Goal: Task Accomplishment & Management: Use online tool/utility

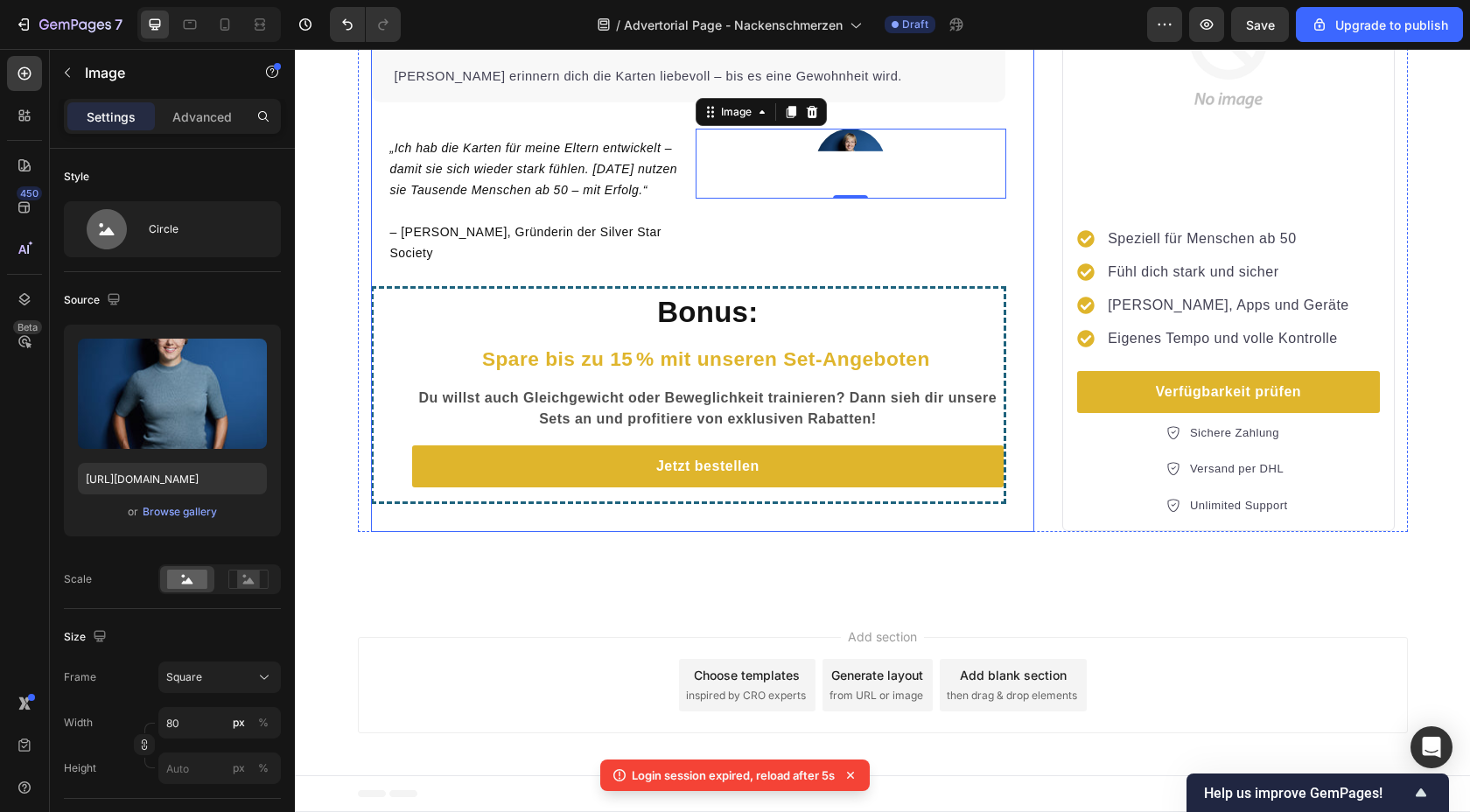
scroll to position [4, 0]
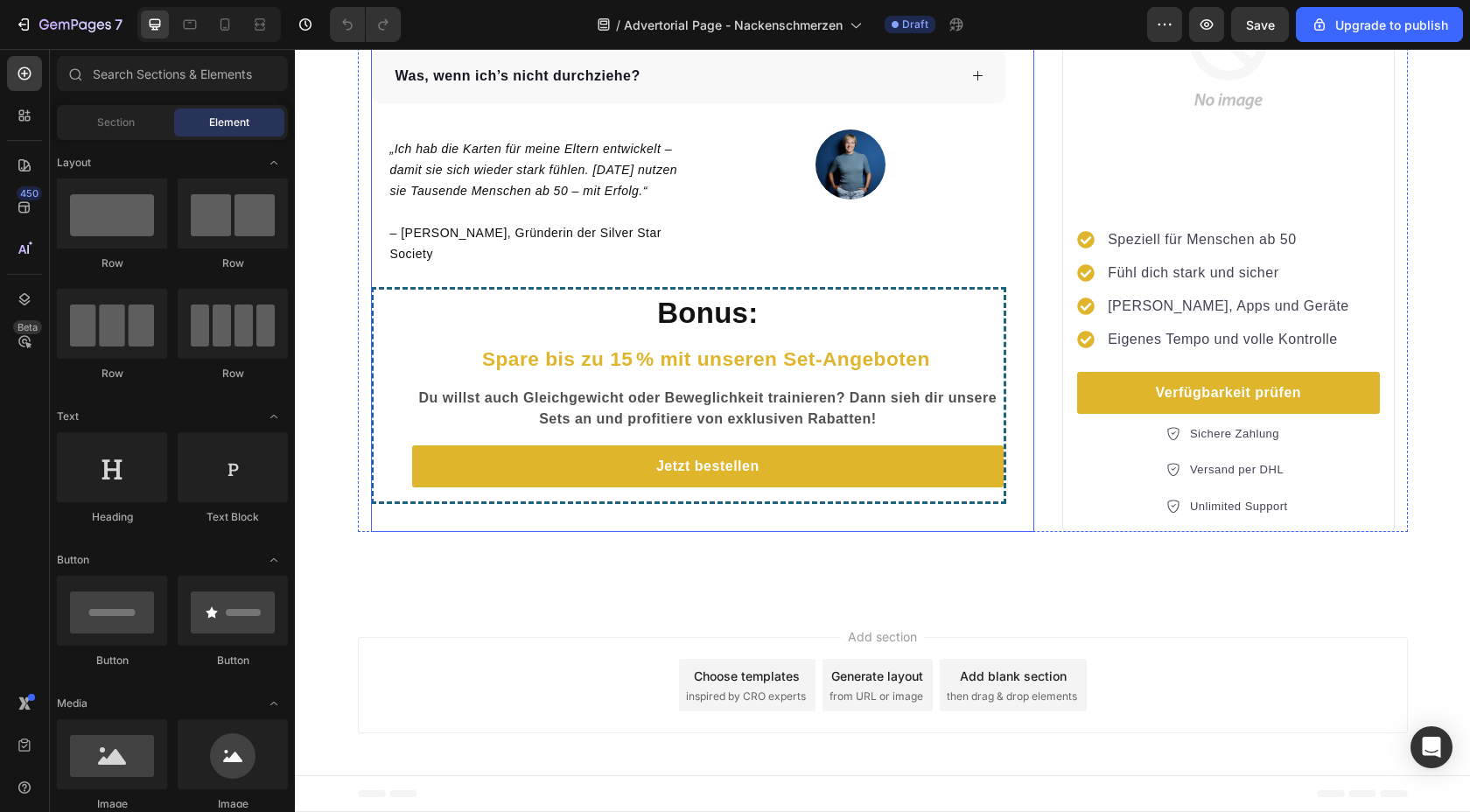
scroll to position [4210, 0]
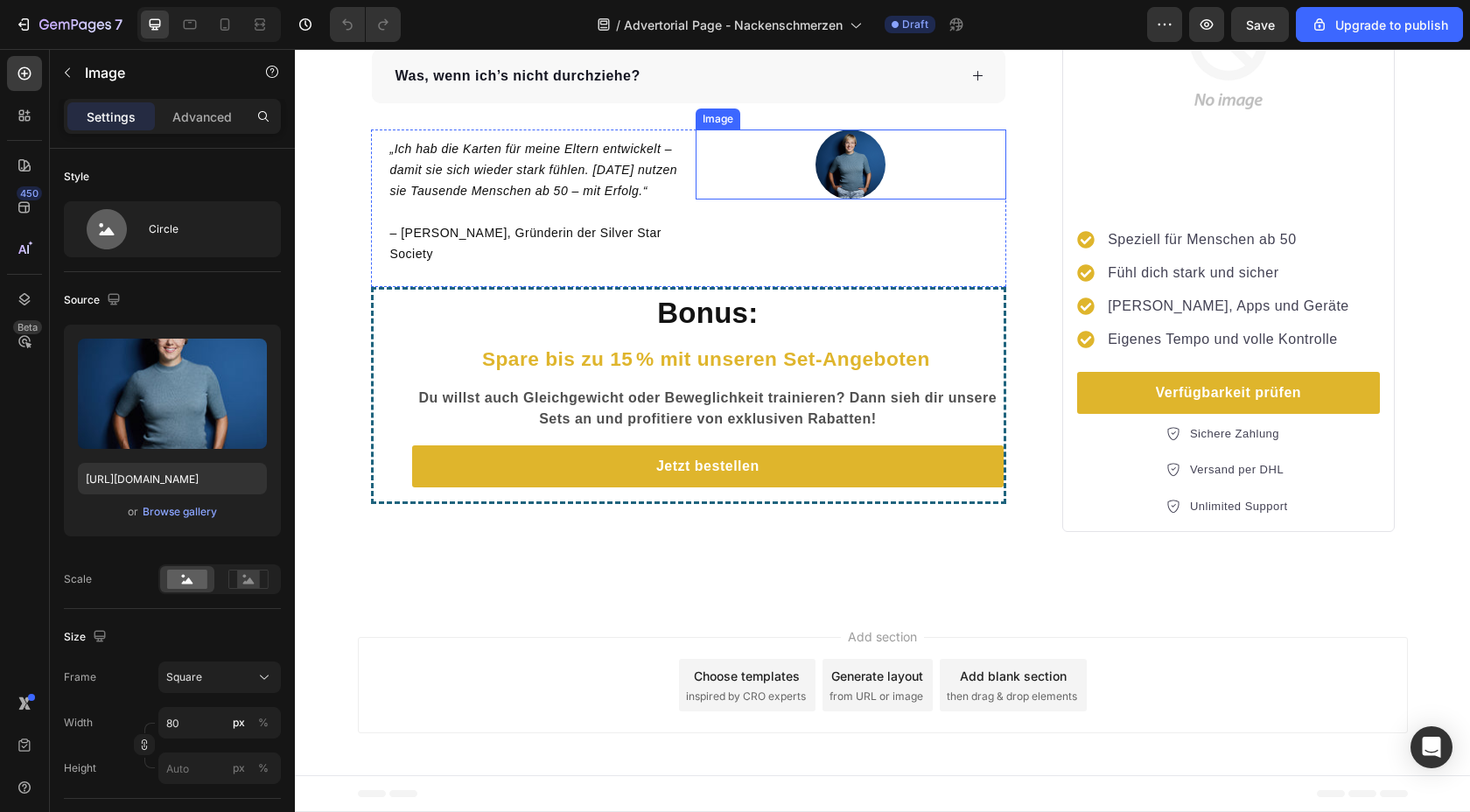
click at [857, 199] on img at bounding box center [851, 164] width 70 height 70
drag, startPoint x: 848, startPoint y: 355, endPoint x: 849, endPoint y: 369, distance: 14.0
click at [849, 214] on div at bounding box center [850, 211] width 35 height 6
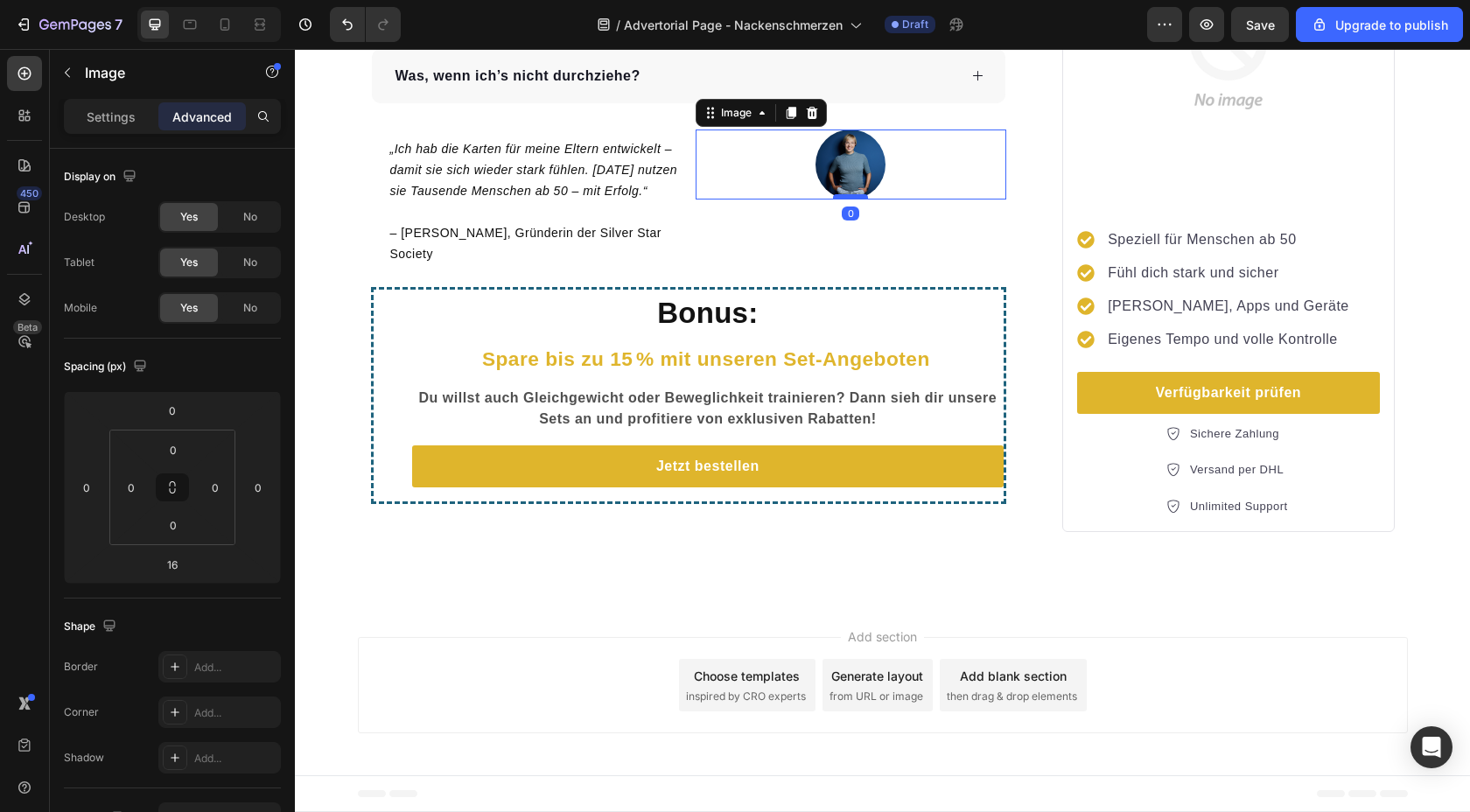
drag, startPoint x: 849, startPoint y: 369, endPoint x: 849, endPoint y: 355, distance: 14.0
click at [849, 199] on div at bounding box center [850, 197] width 35 height 6
type input "0"
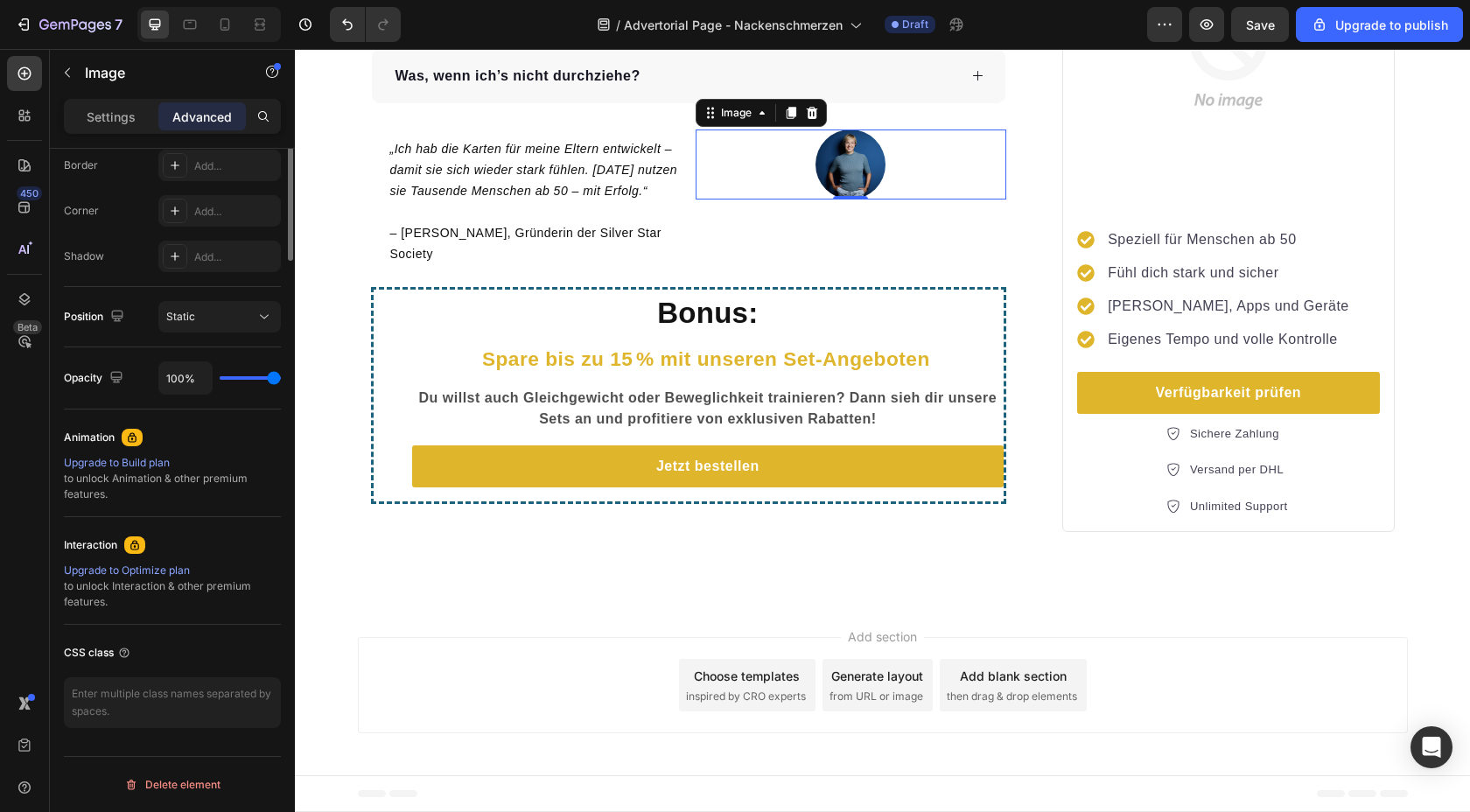
scroll to position [0, 0]
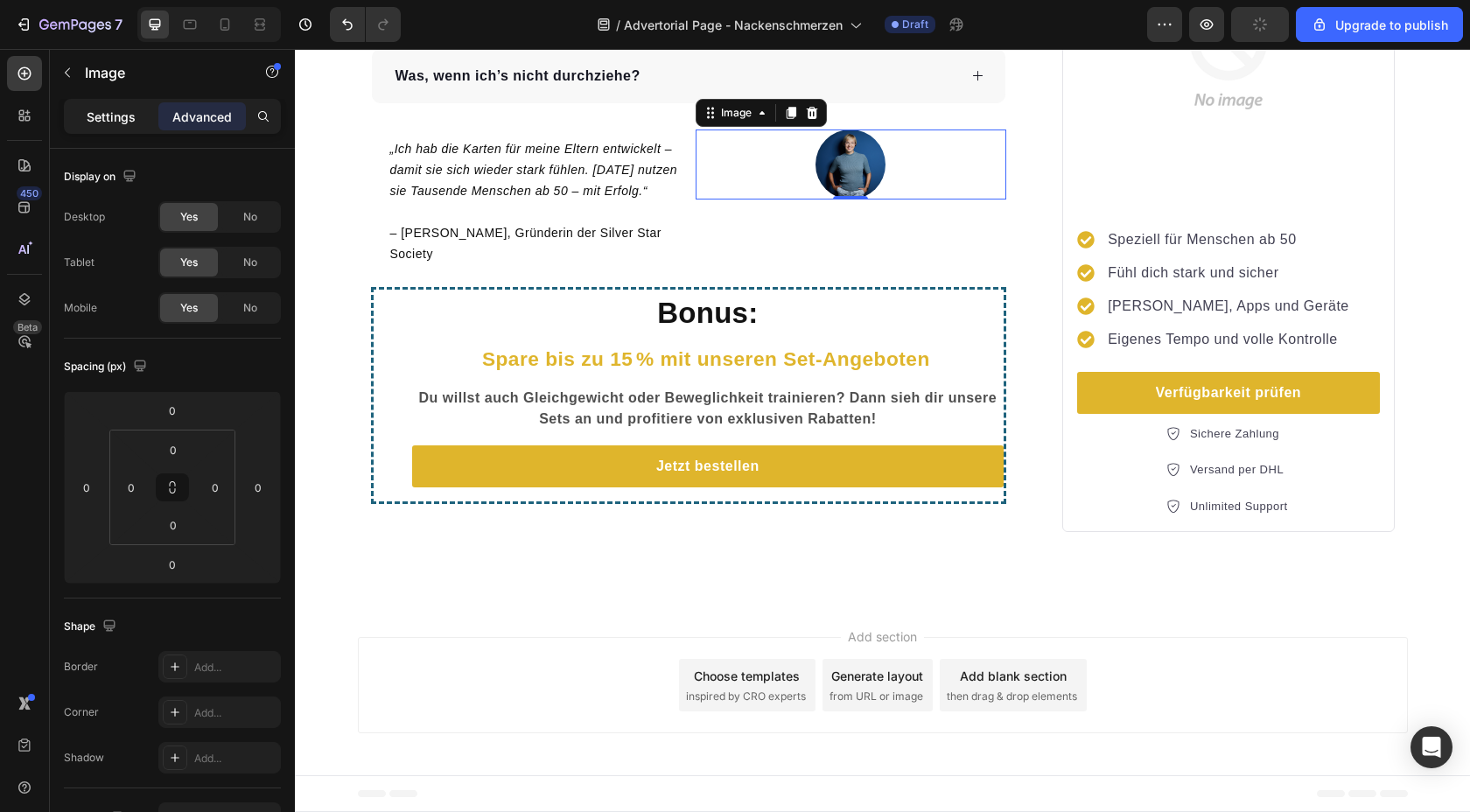
click at [117, 115] on p "Settings" at bounding box center [111, 117] width 49 height 19
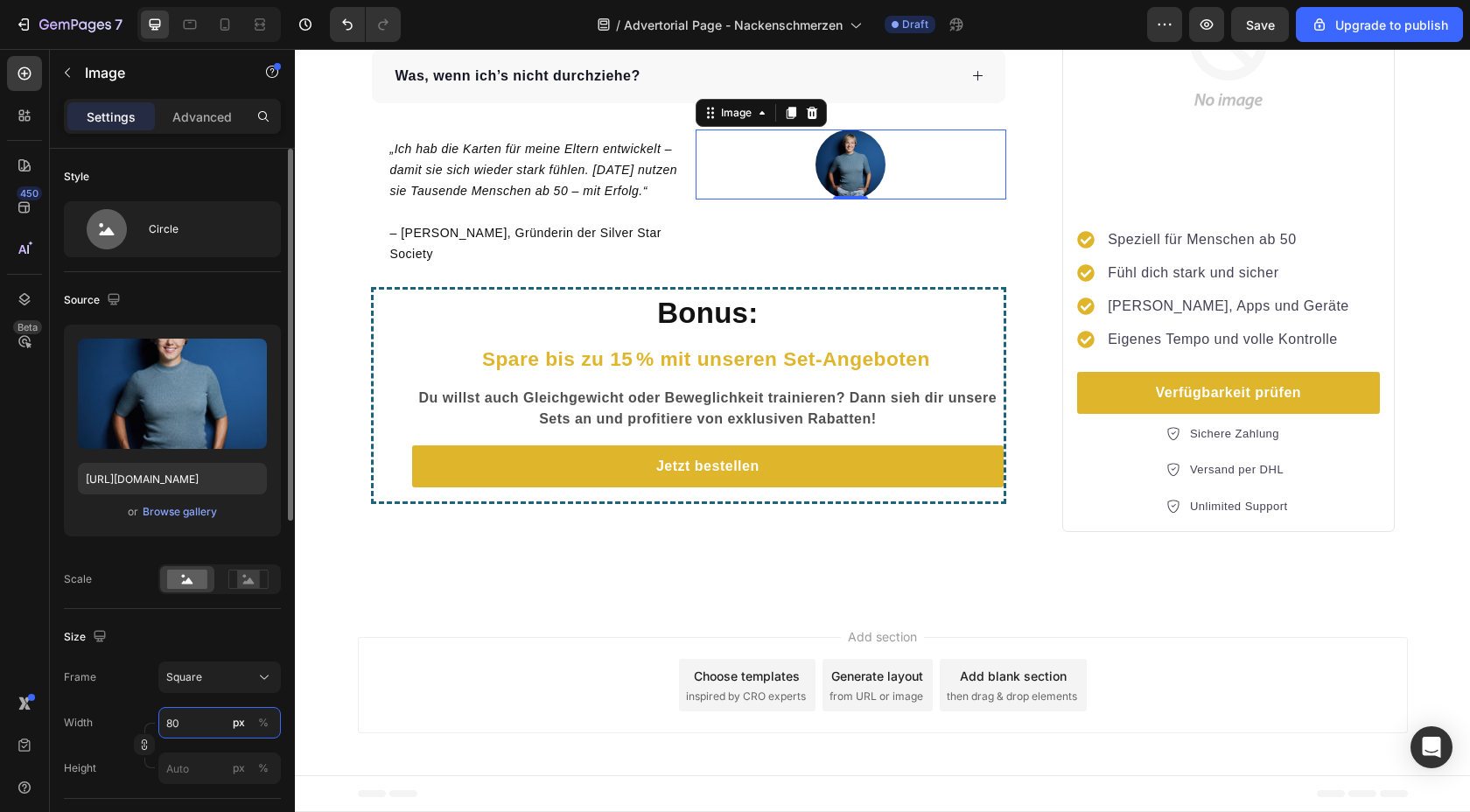
click at [191, 725] on input "80" at bounding box center [219, 723] width 123 height 32
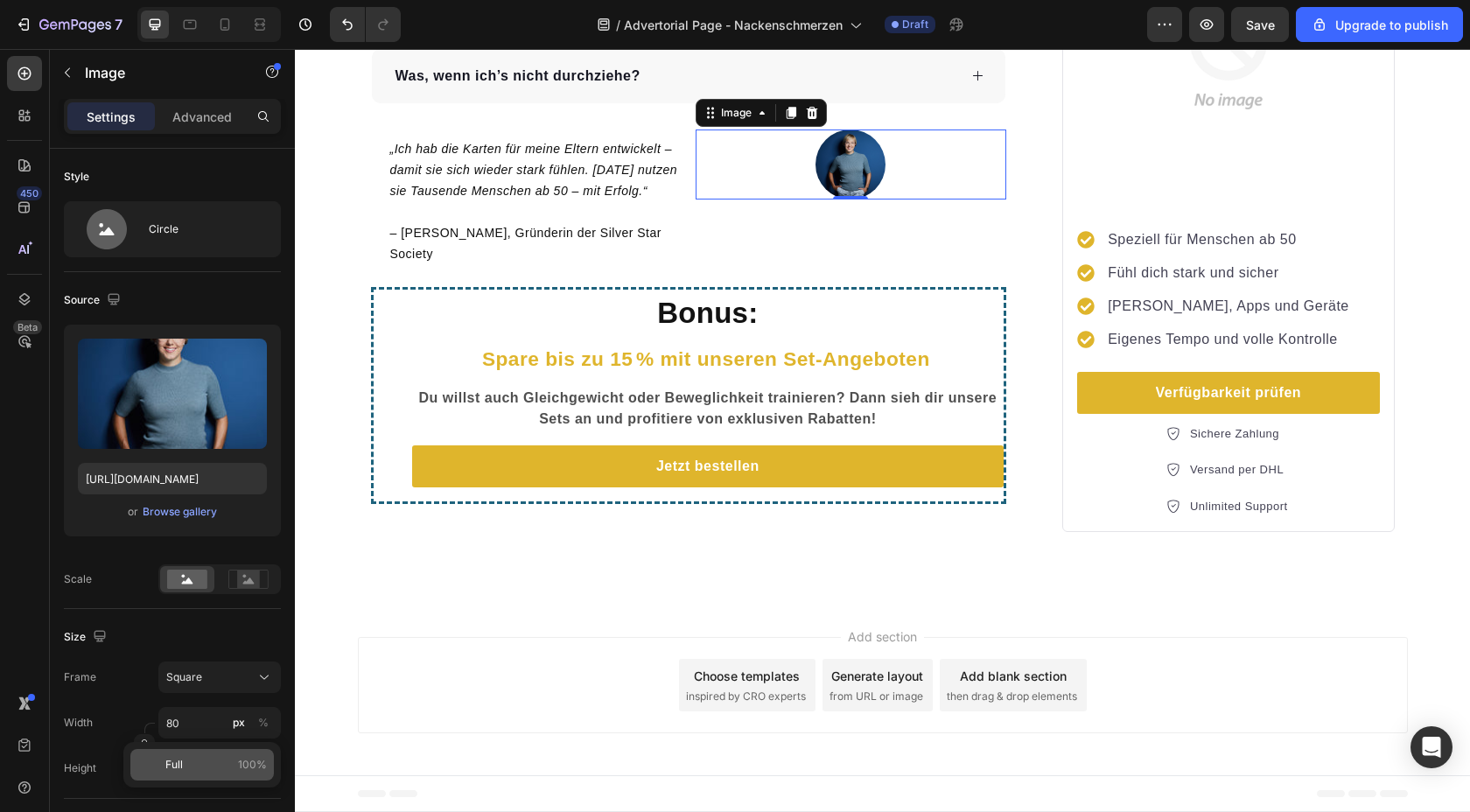
click at [211, 763] on p "Full 100%" at bounding box center [216, 764] width 101 height 16
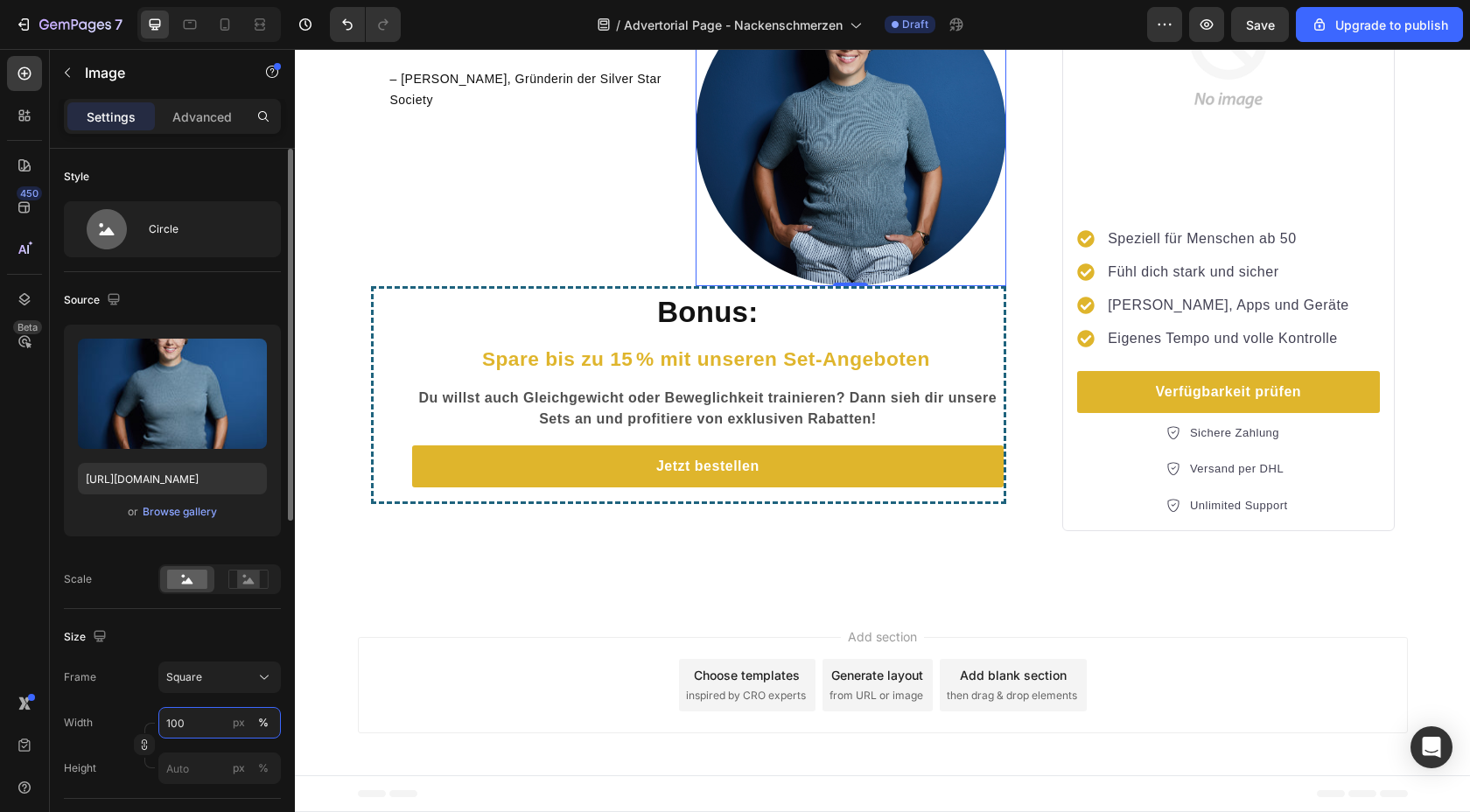
click at [169, 722] on input "100" at bounding box center [219, 723] width 123 height 32
click at [173, 724] on input "100" at bounding box center [219, 723] width 123 height 32
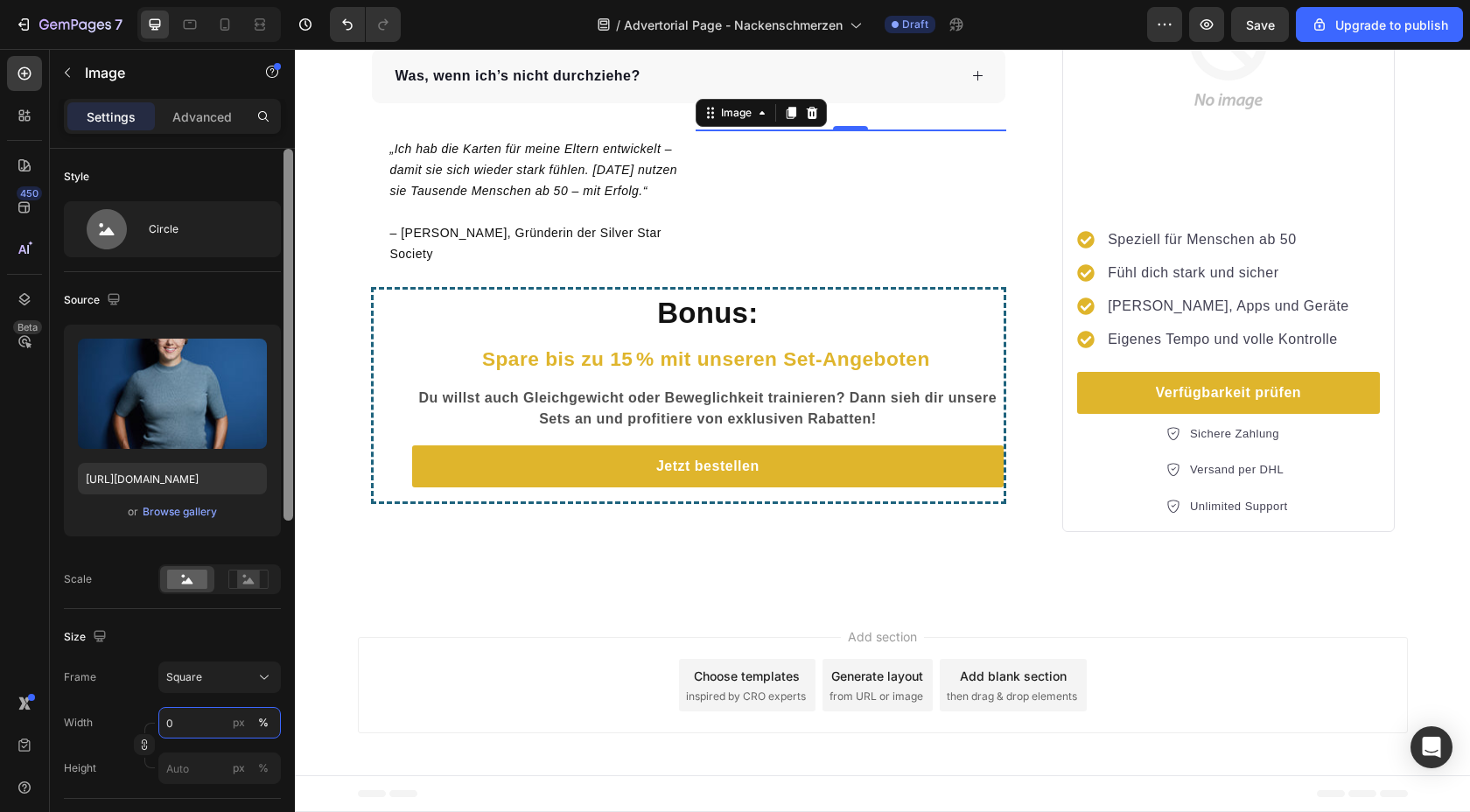
type input "50"
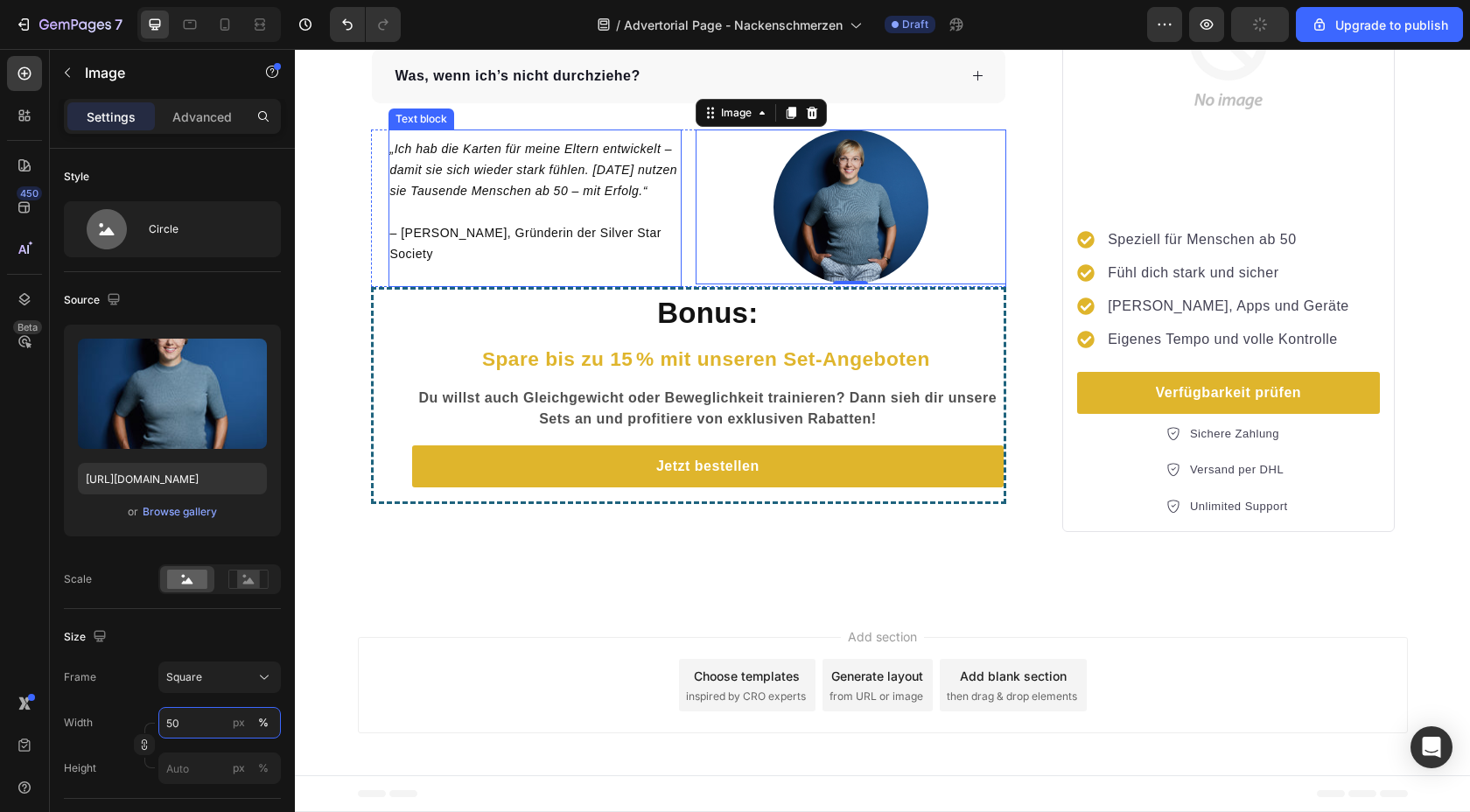
scroll to position [4167, 0]
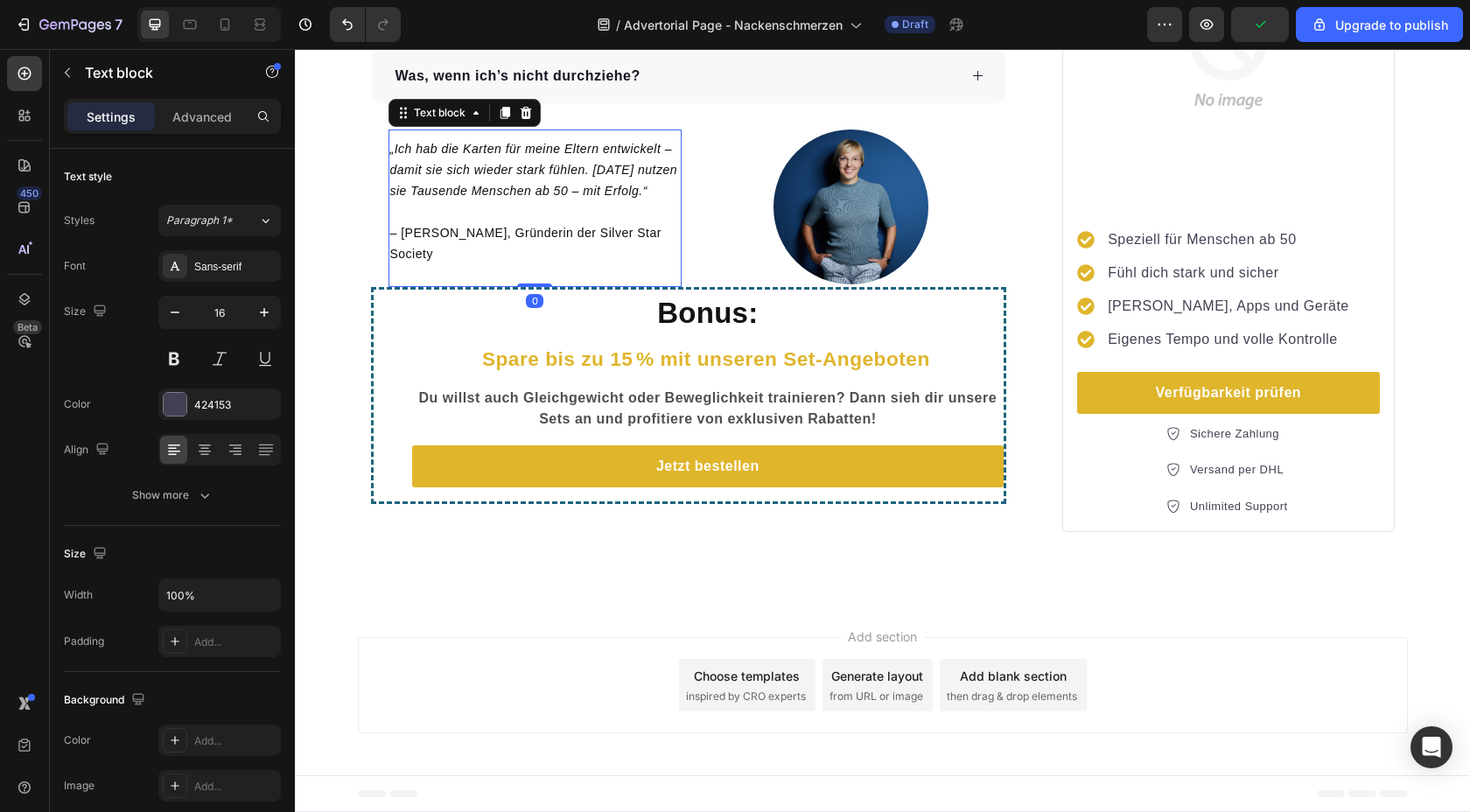
click at [436, 201] on p "„Ich hab die Karten für meine Eltern entwickelt – damit sie sich wieder stark f…" at bounding box center [535, 170] width 290 height 63
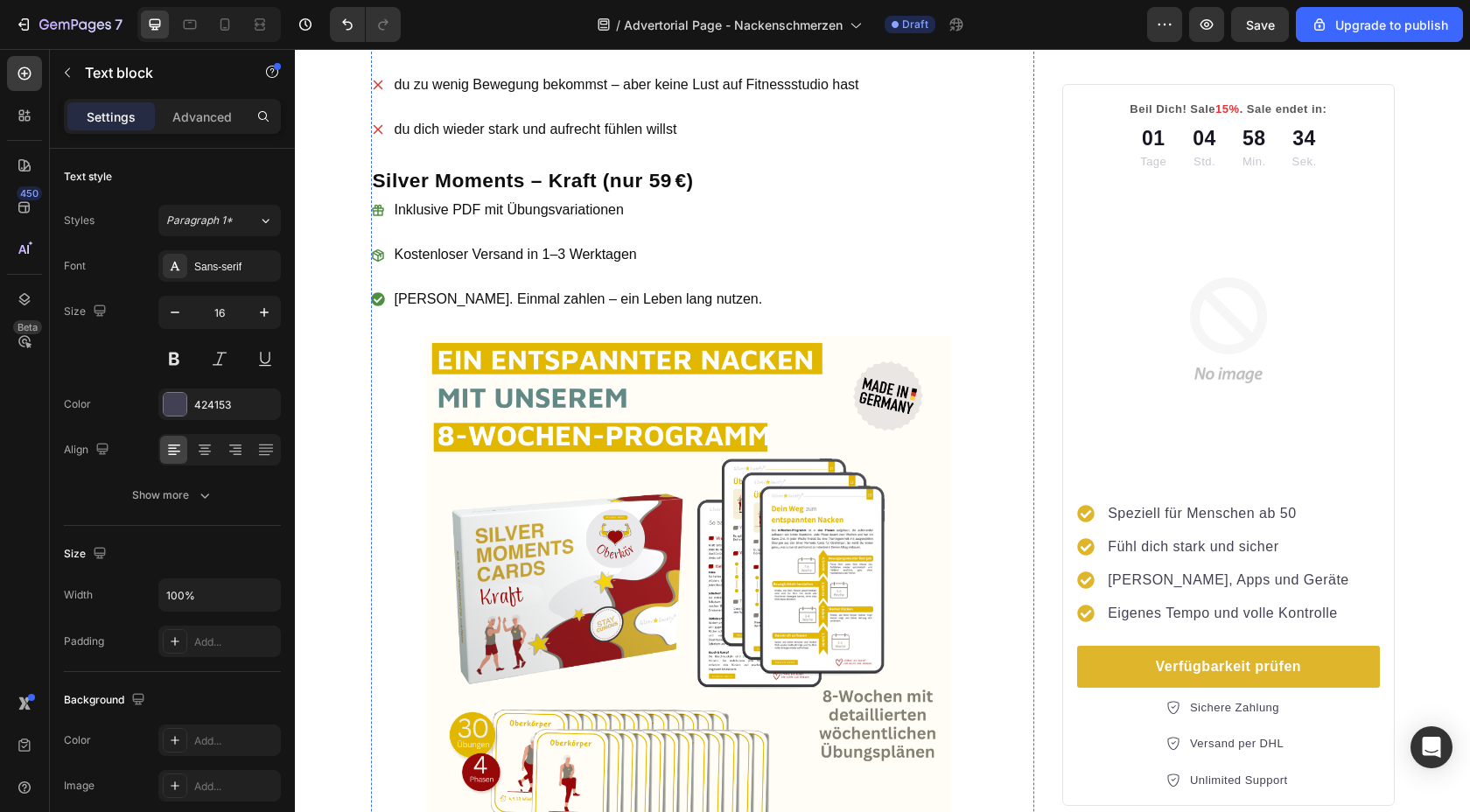
scroll to position [2175, 0]
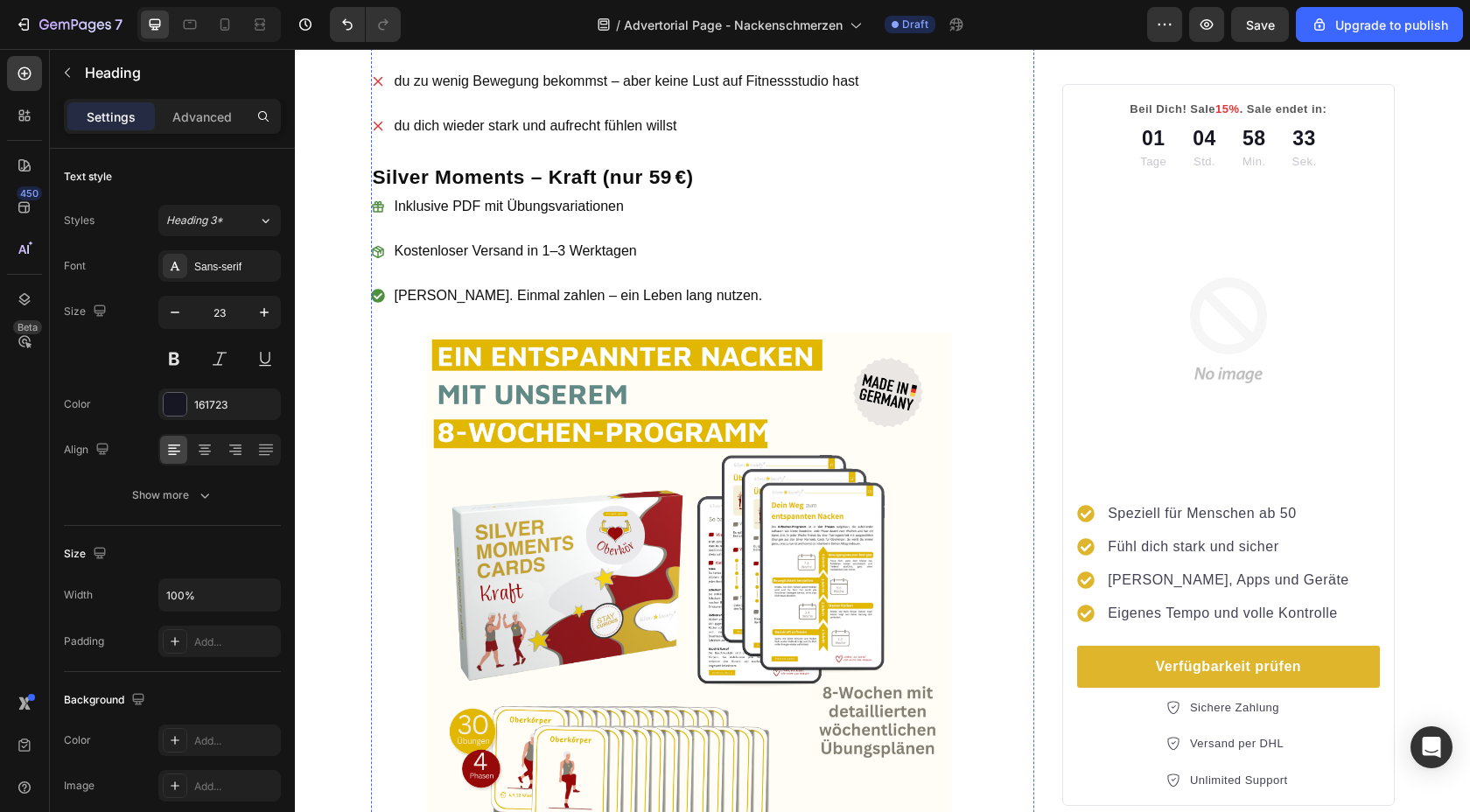
click at [71, 73] on icon "button" at bounding box center [67, 72] width 14 height 14
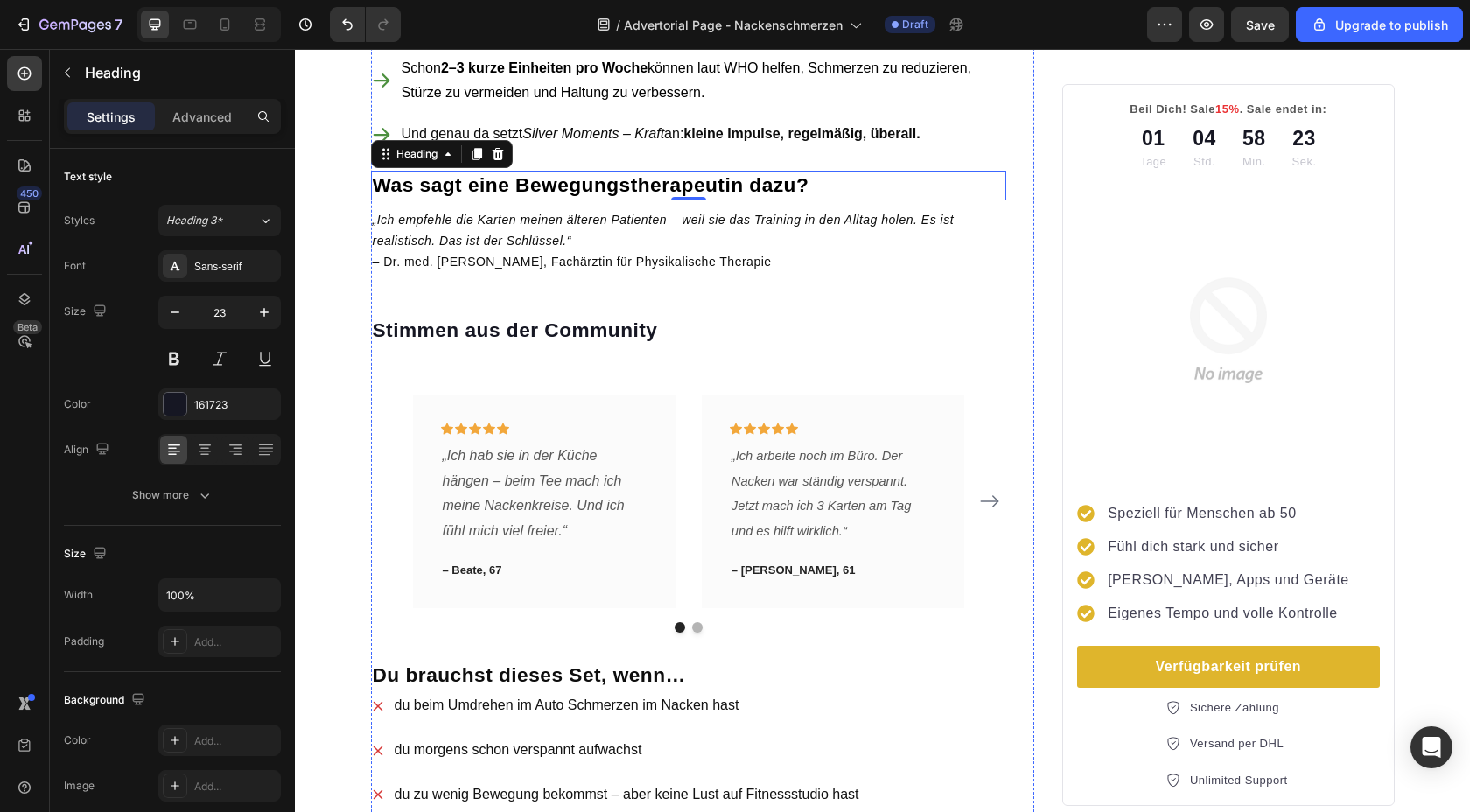
scroll to position [1283, 0]
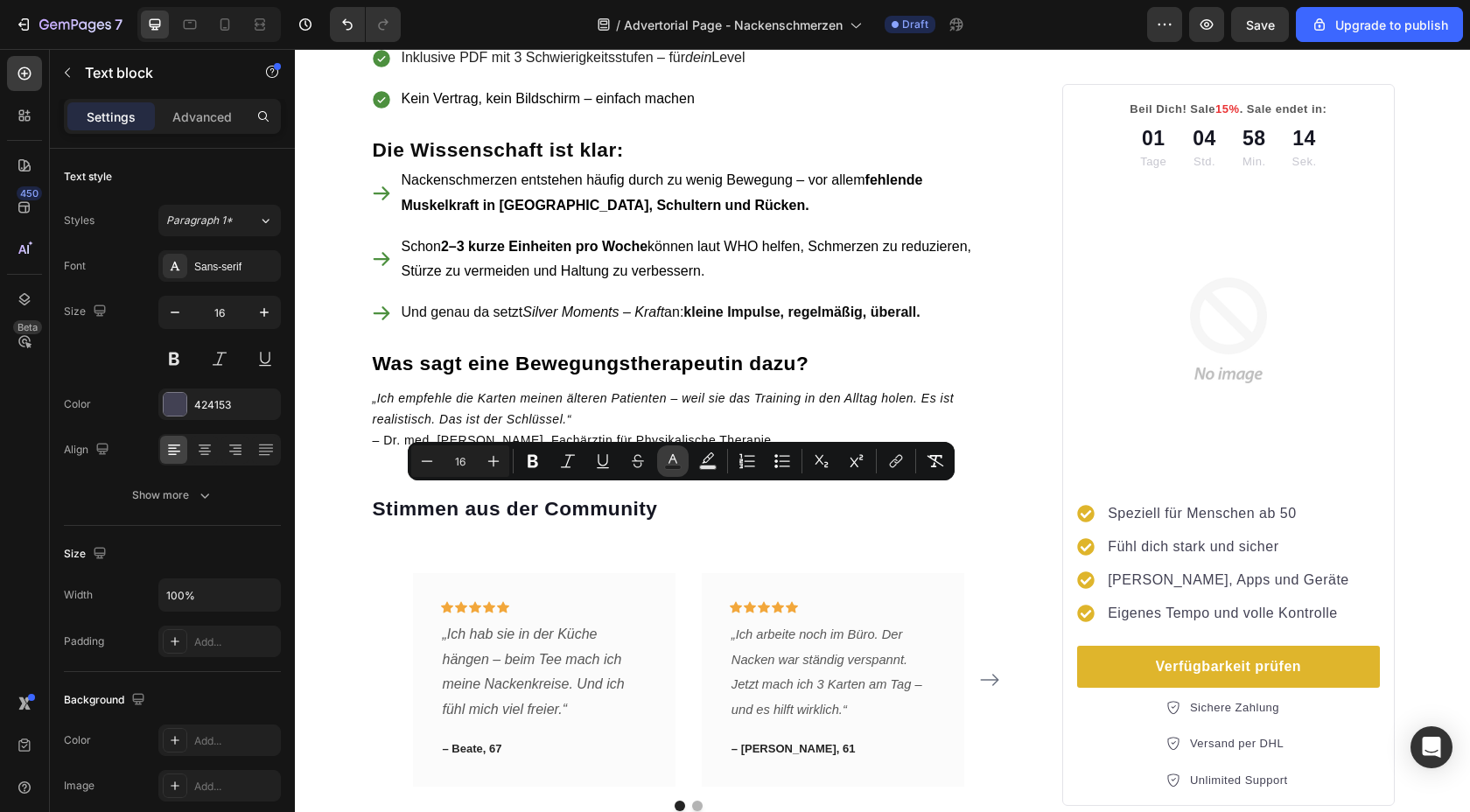
click at [676, 459] on icon "Editor contextual toolbar" at bounding box center [673, 461] width 18 height 18
type input "424153"
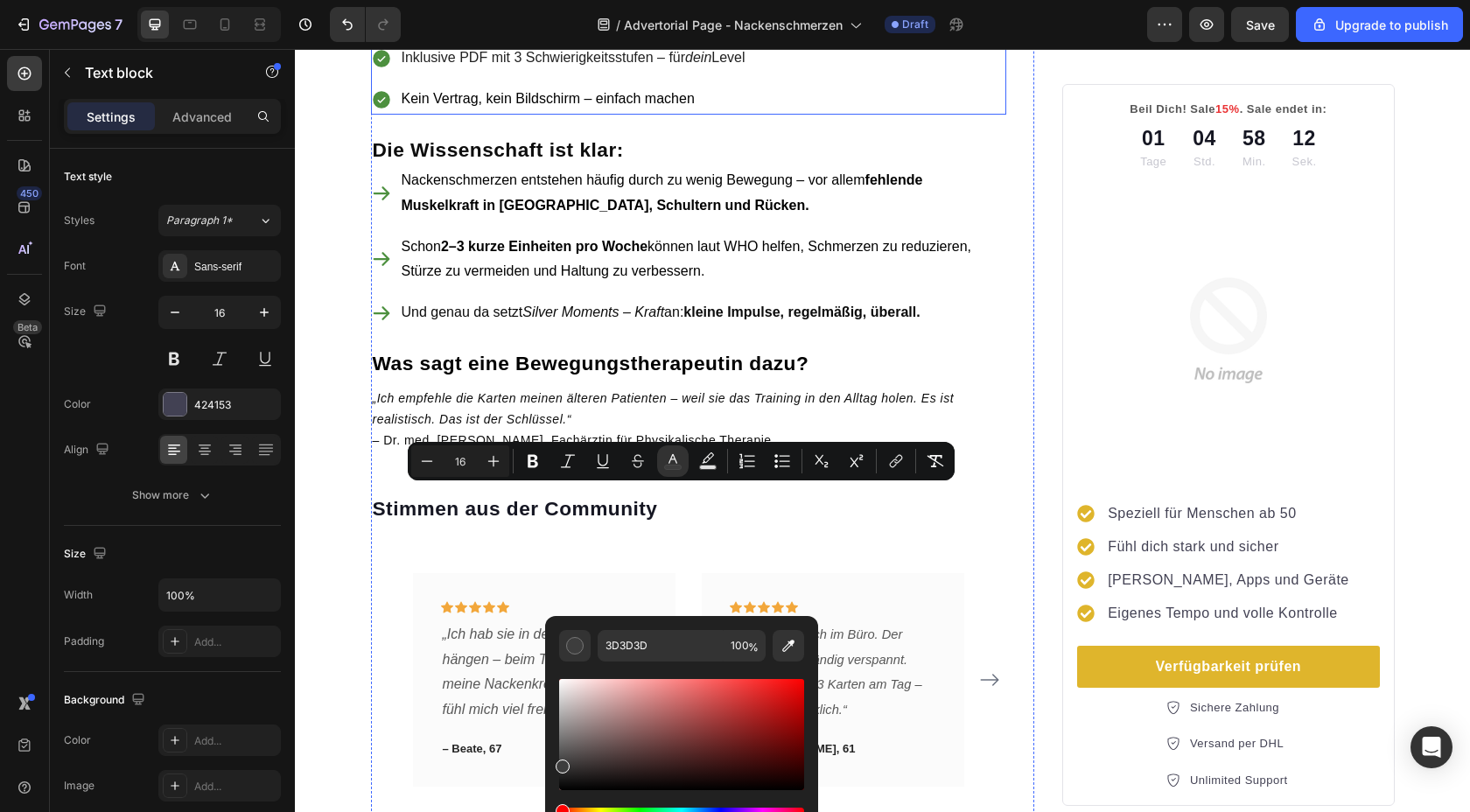
drag, startPoint x: 909, startPoint y: 808, endPoint x: 543, endPoint y: 798, distance: 366.1
drag, startPoint x: 561, startPoint y: 766, endPoint x: 560, endPoint y: 781, distance: 15.0
click at [561, 781] on div "Editor contextual toolbar" at bounding box center [564, 782] width 14 height 14
type input "111111"
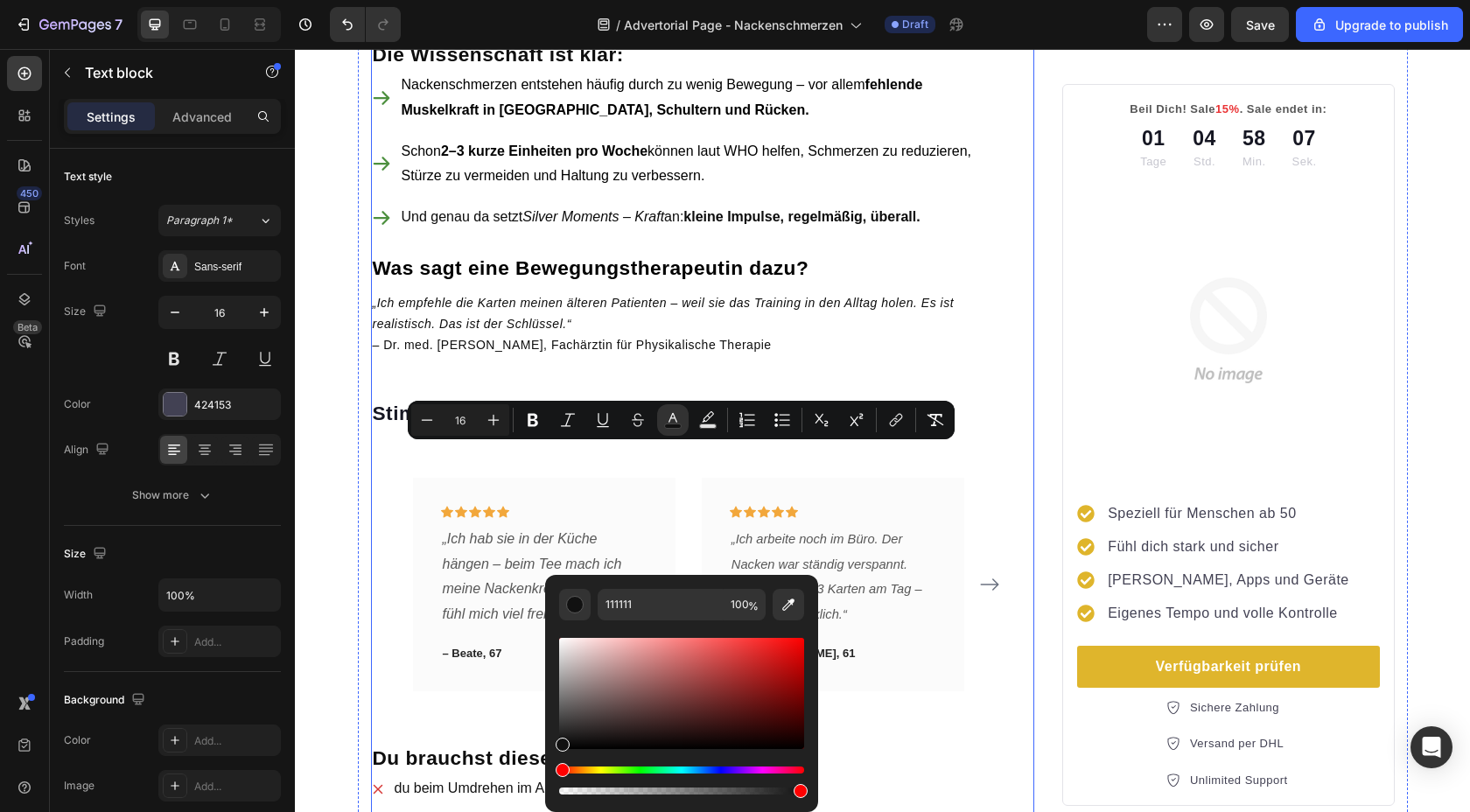
scroll to position [1410, 0]
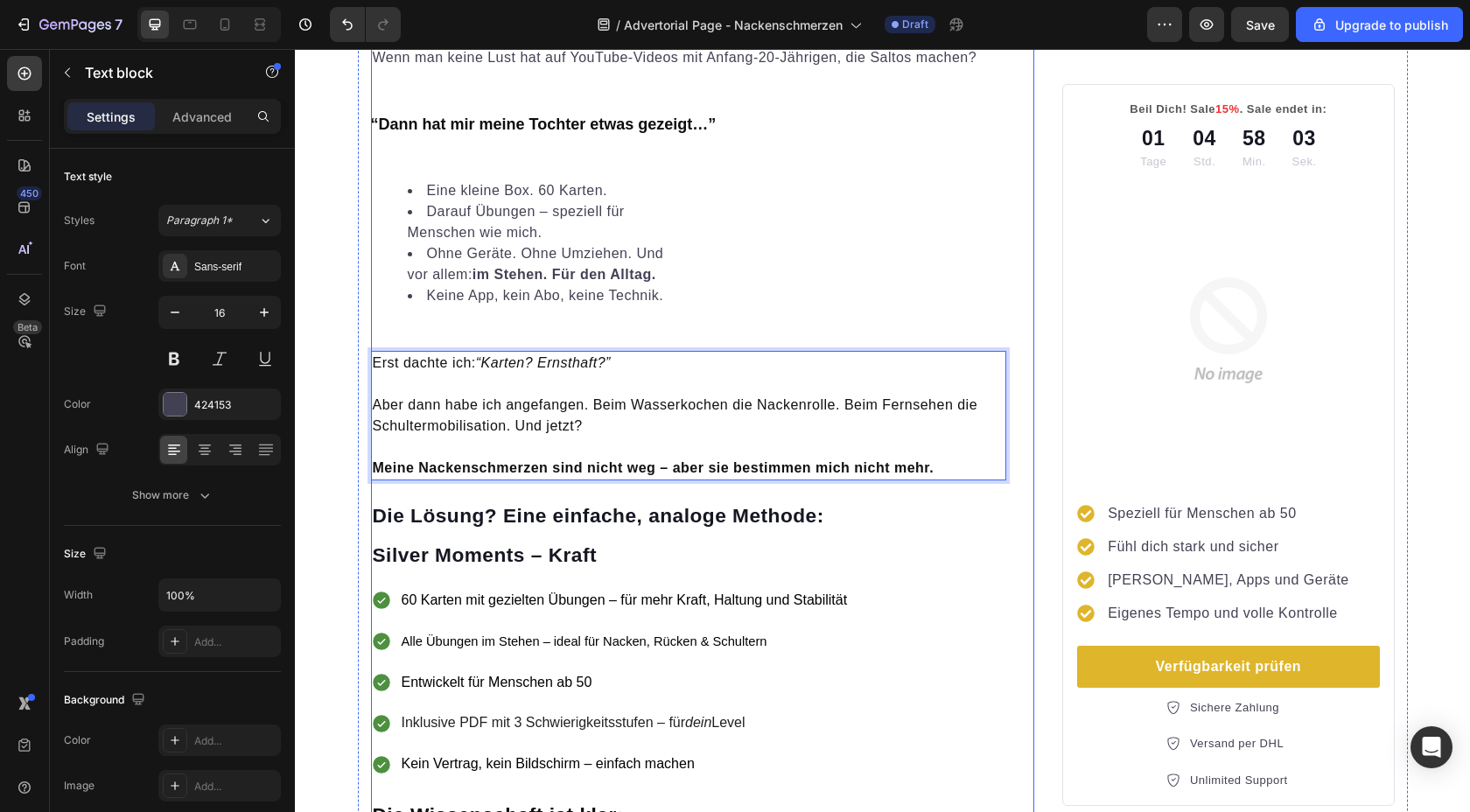
scroll to position [605, 0]
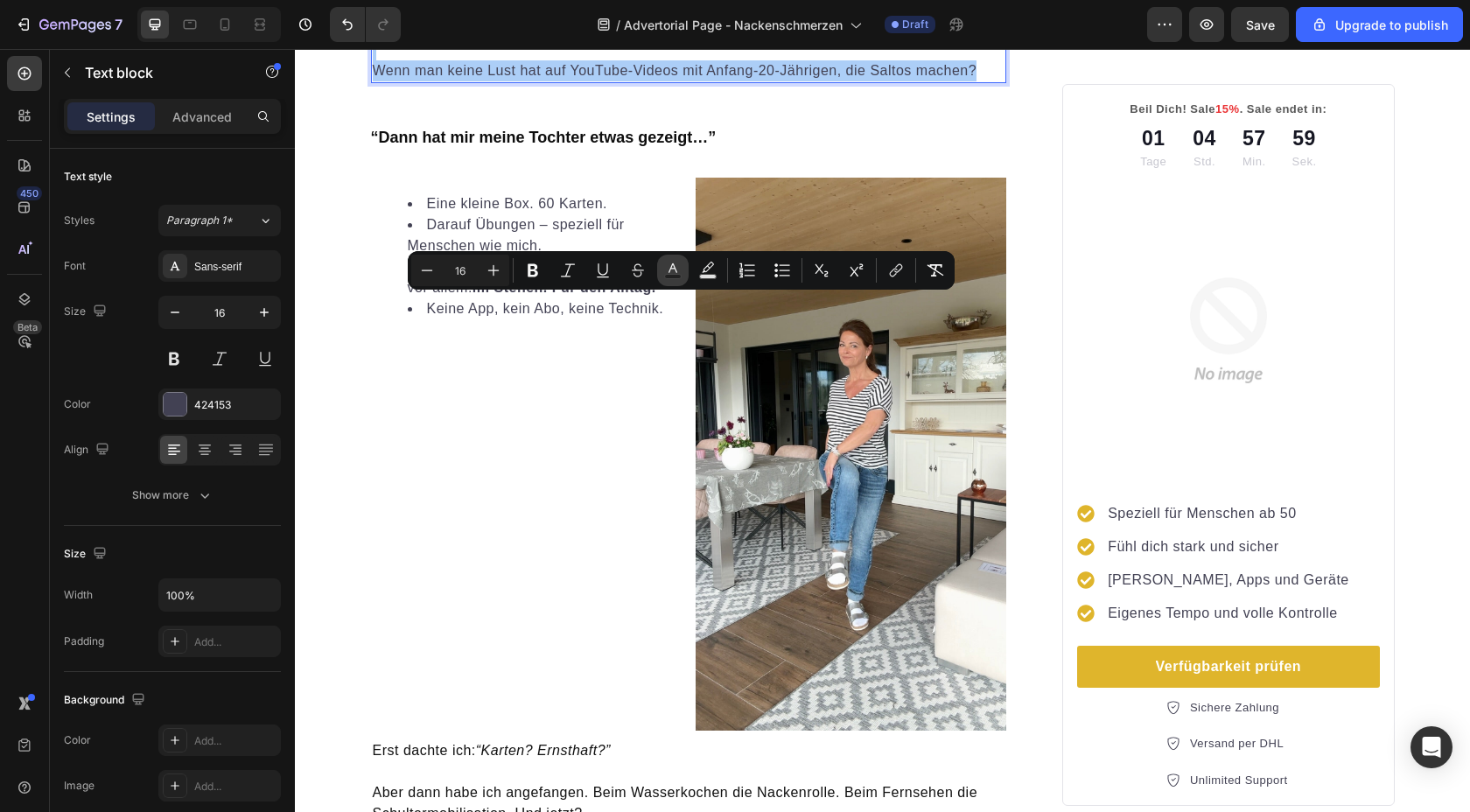
click at [669, 272] on icon "Editor contextual toolbar" at bounding box center [673, 268] width 8 height 9
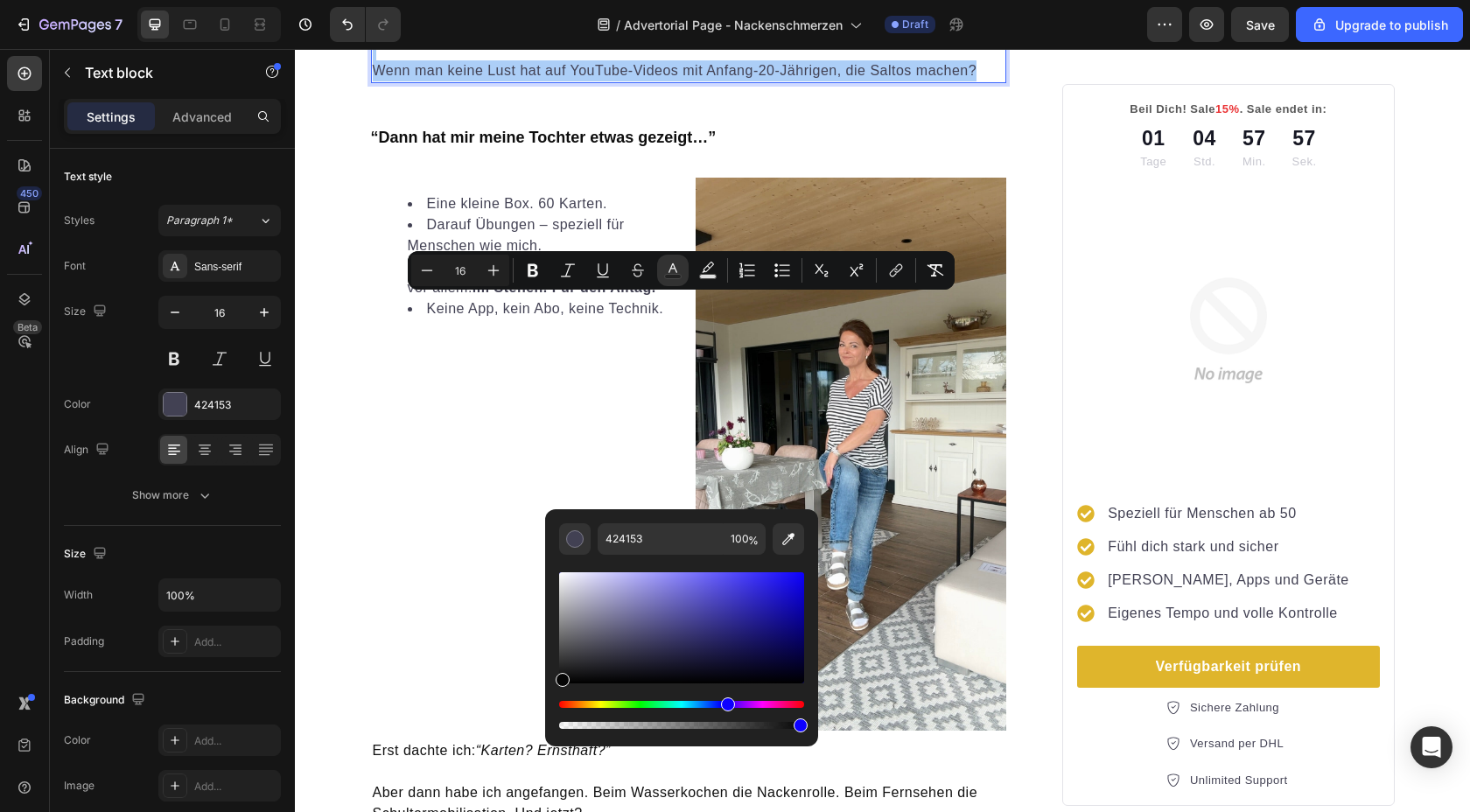
drag, startPoint x: 617, startPoint y: 655, endPoint x: 553, endPoint y: 680, distance: 68.7
click at [553, 680] on div "424153 100 %" at bounding box center [681, 621] width 273 height 223
type input "050505"
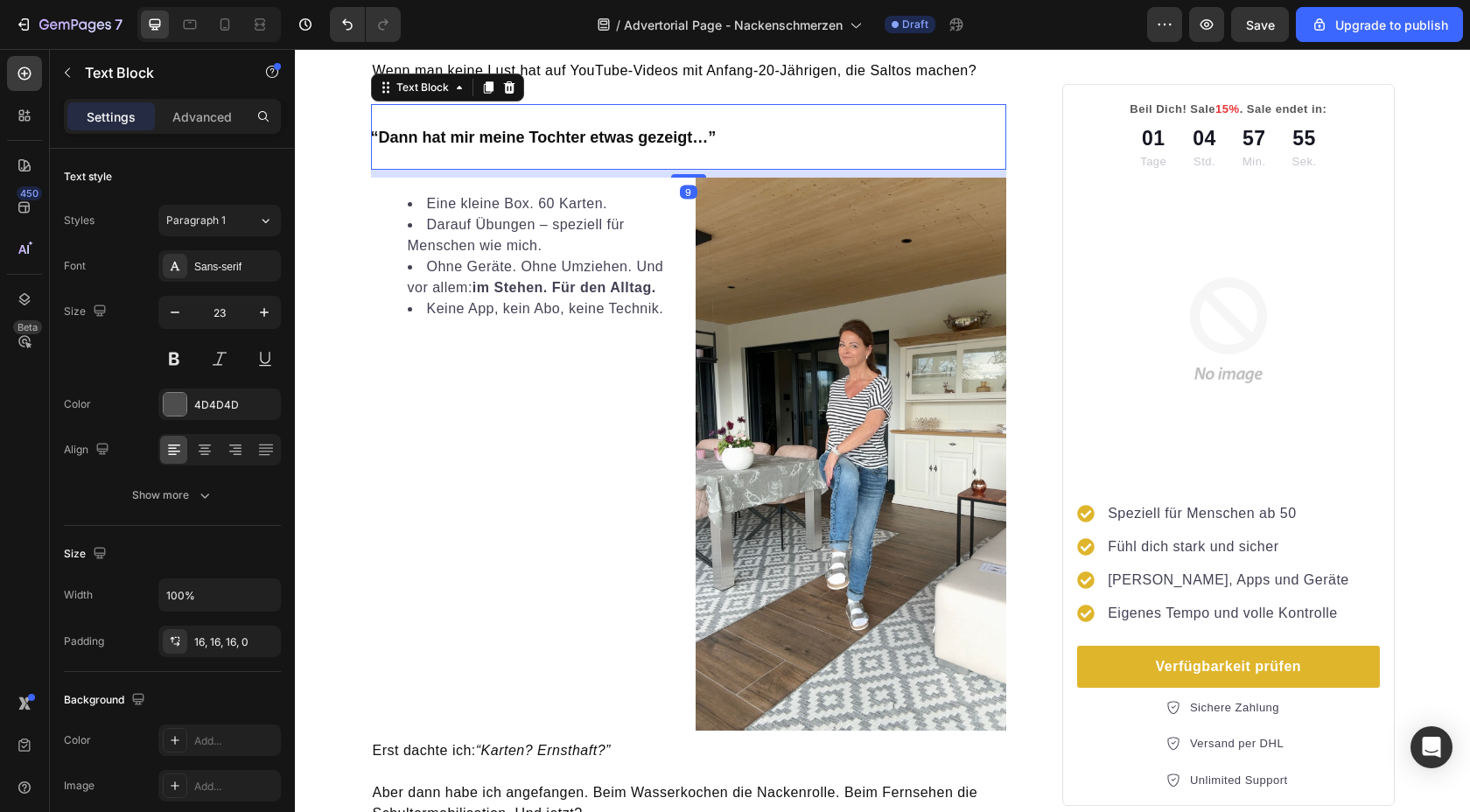
click at [371, 170] on div "“Dann hat mir meine Tochter etwas gezeigt…”" at bounding box center [689, 137] width 636 height 66
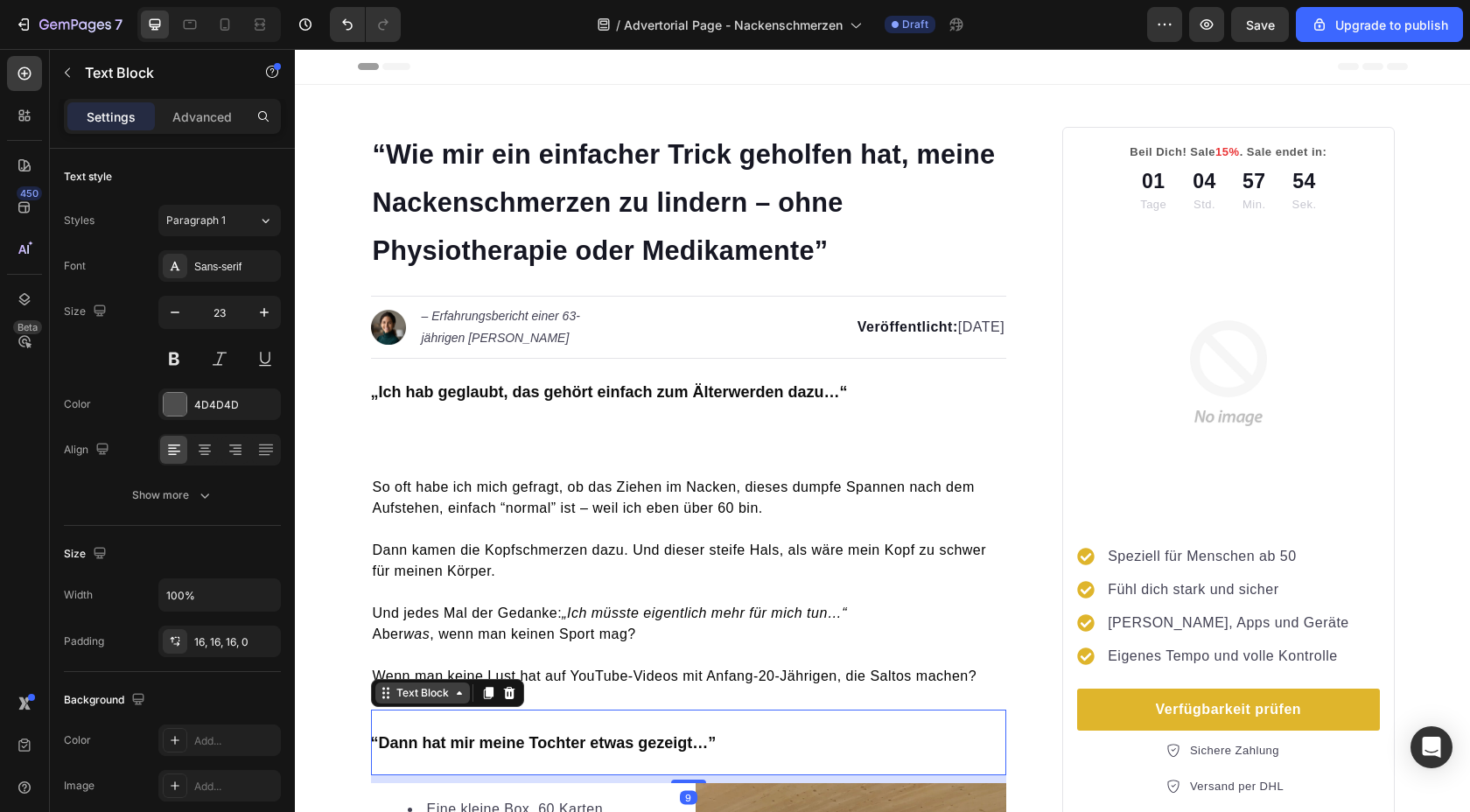
scroll to position [0, 0]
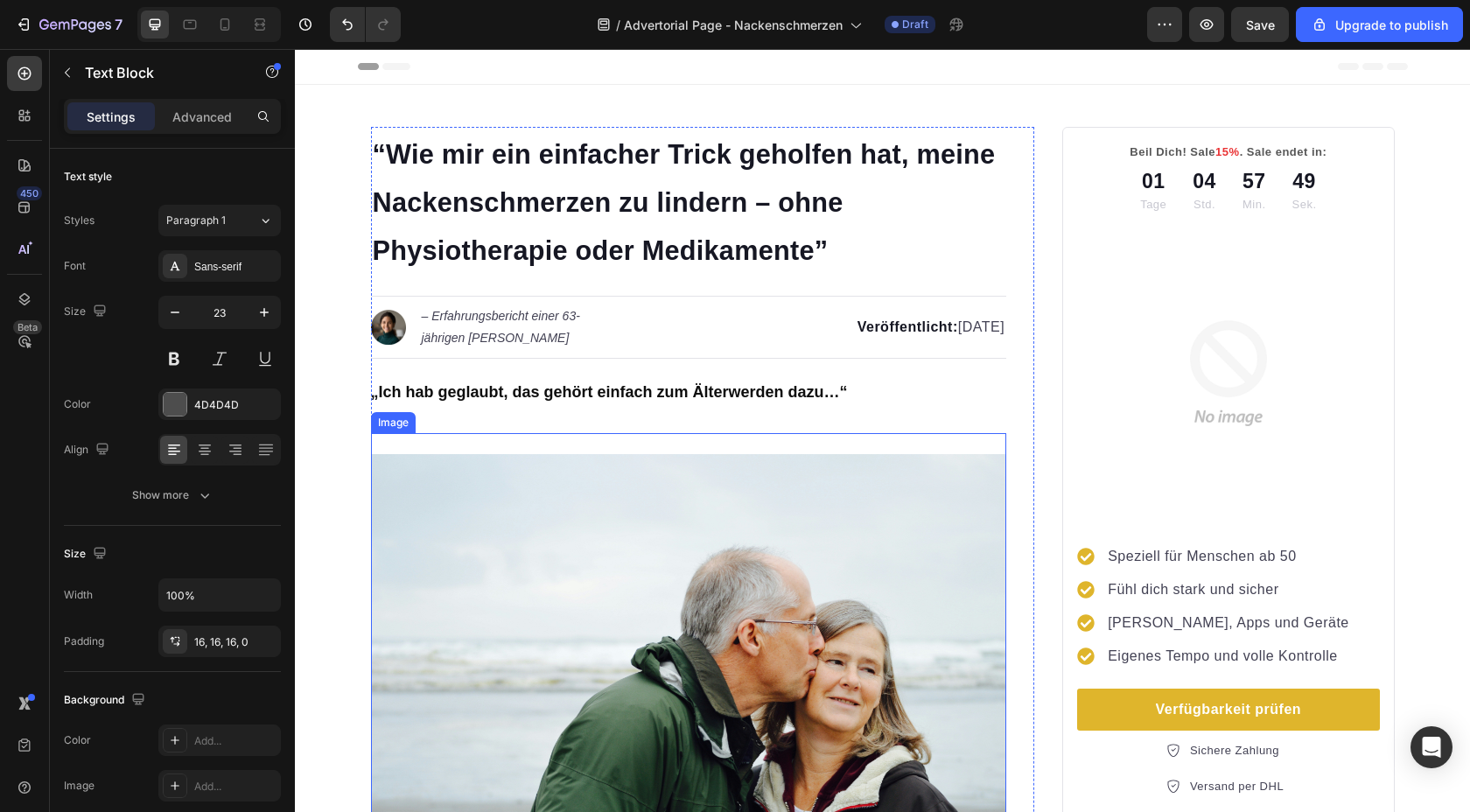
click at [695, 564] on img at bounding box center [689, 665] width 636 height 422
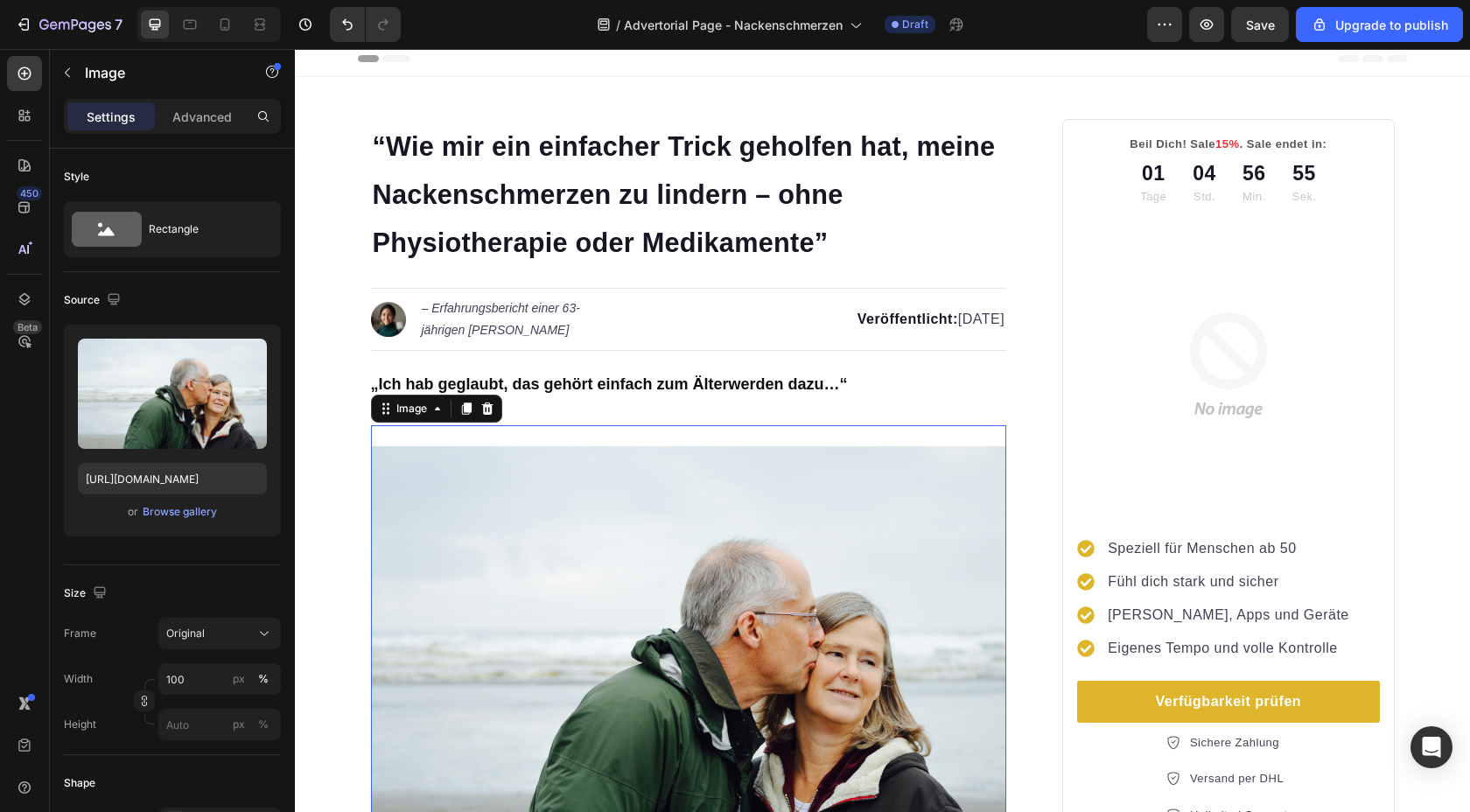
scroll to position [99, 0]
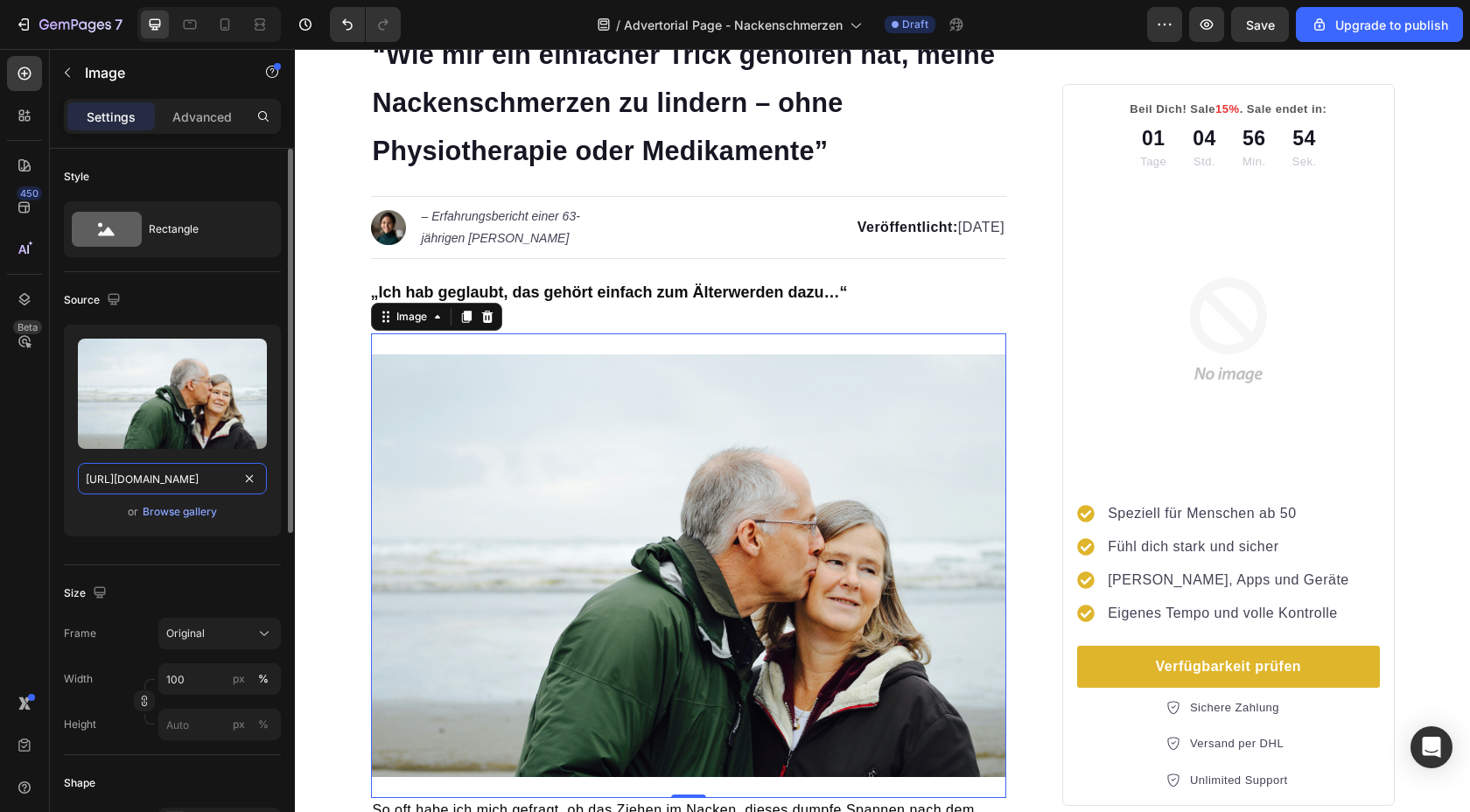
click at [112, 483] on input "https://cdn.shopify.com/s/files/1/0788/6002/6198/files/gempages_573531056242689…" at bounding box center [172, 479] width 189 height 32
paste input "Bild_17.jpg?v=1750325401"
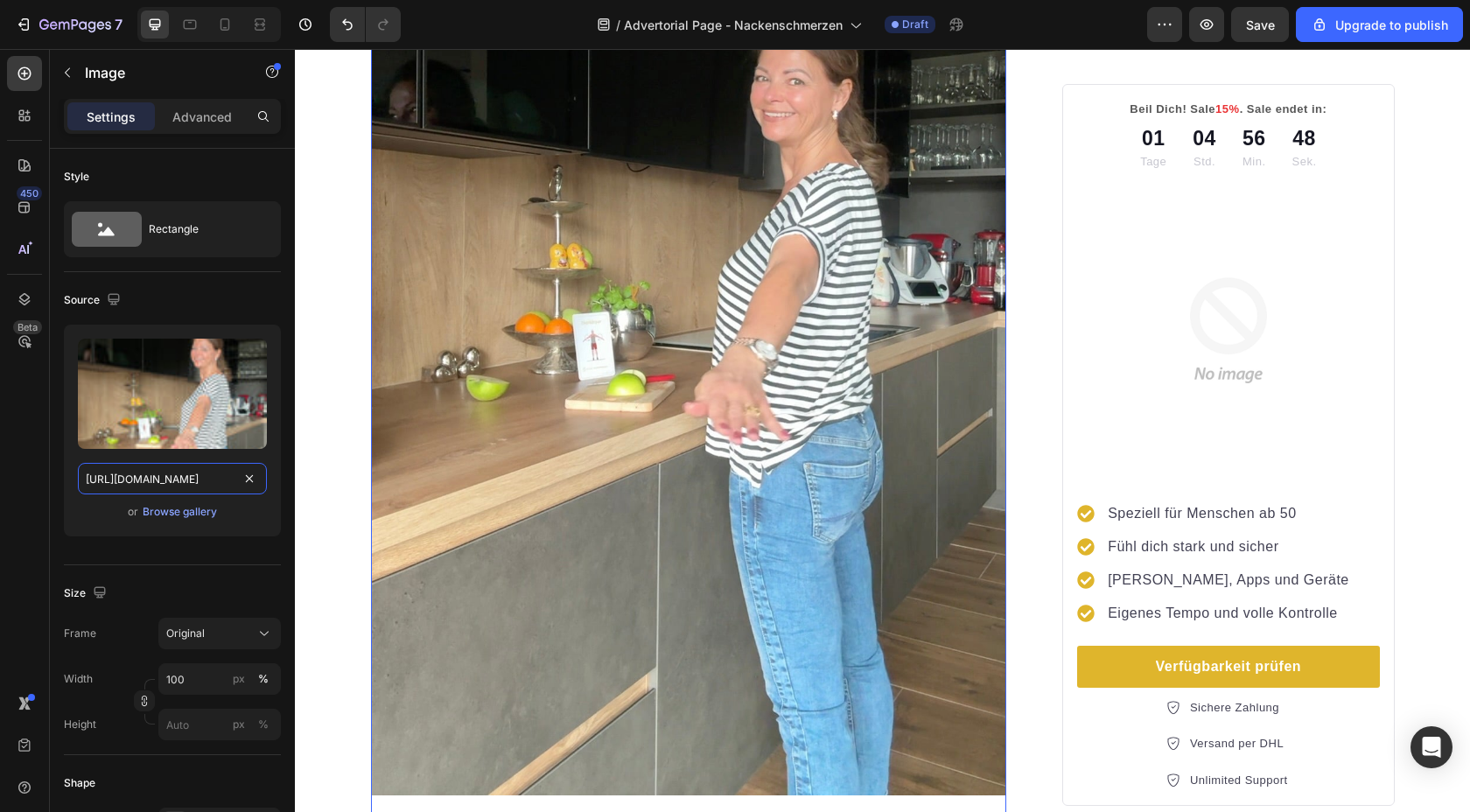
scroll to position [791, 0]
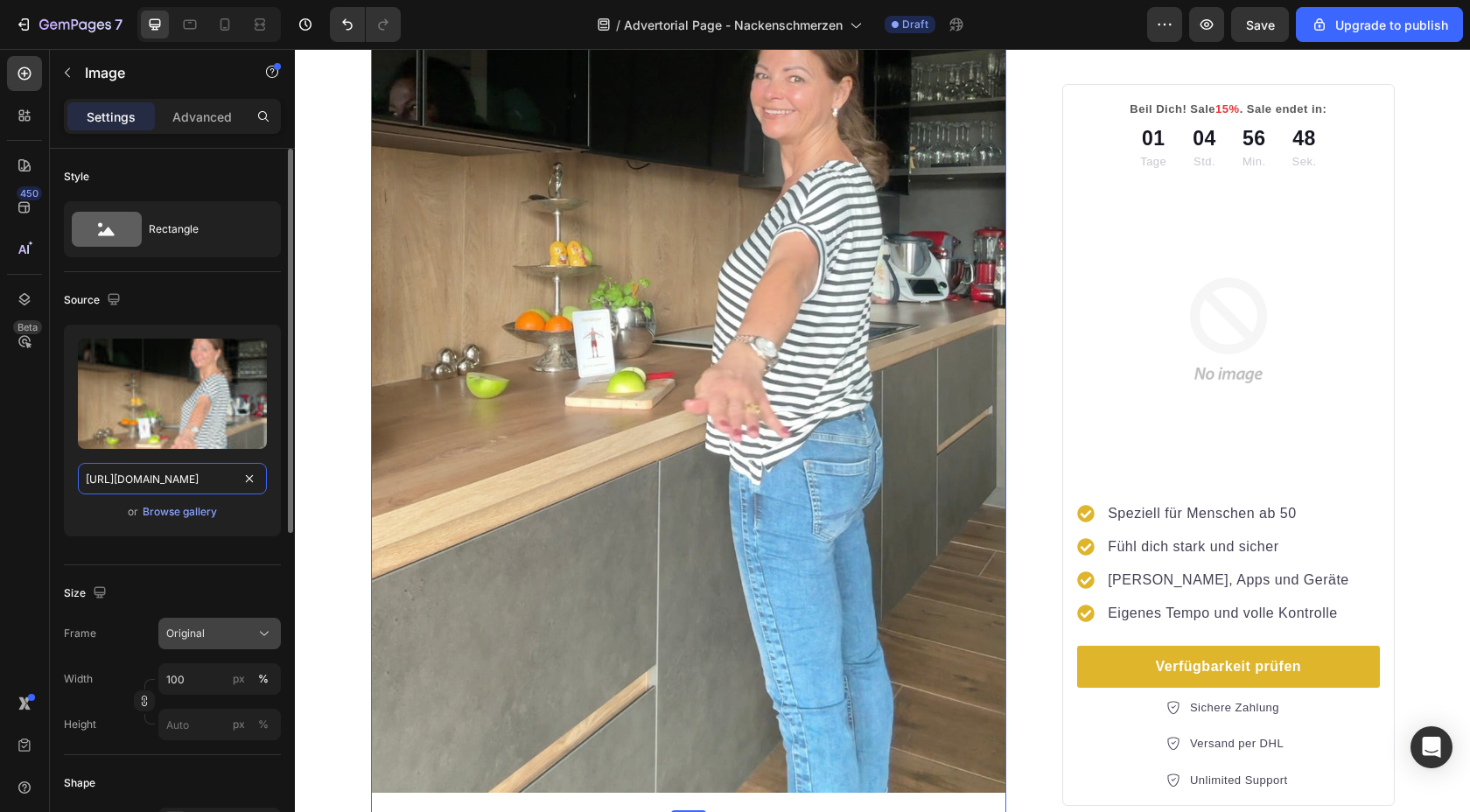
type input "https://cdn.shopify.com/s/files/1/0788/6002/6198/files/Bild_17.jpg?v=1750325401"
click at [248, 641] on div "Original" at bounding box center [209, 633] width 86 height 16
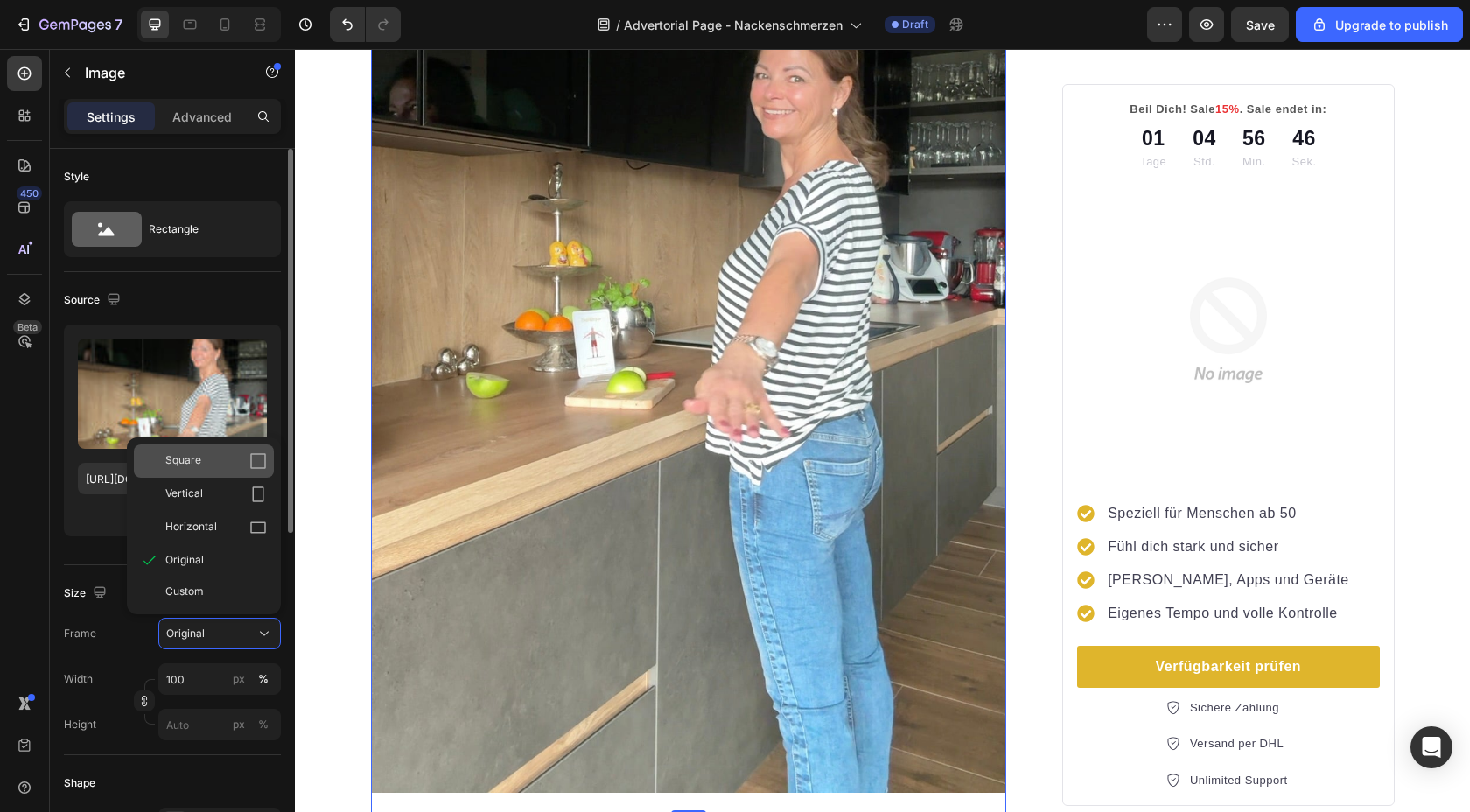
click at [198, 464] on span "Square" at bounding box center [184, 461] width 36 height 18
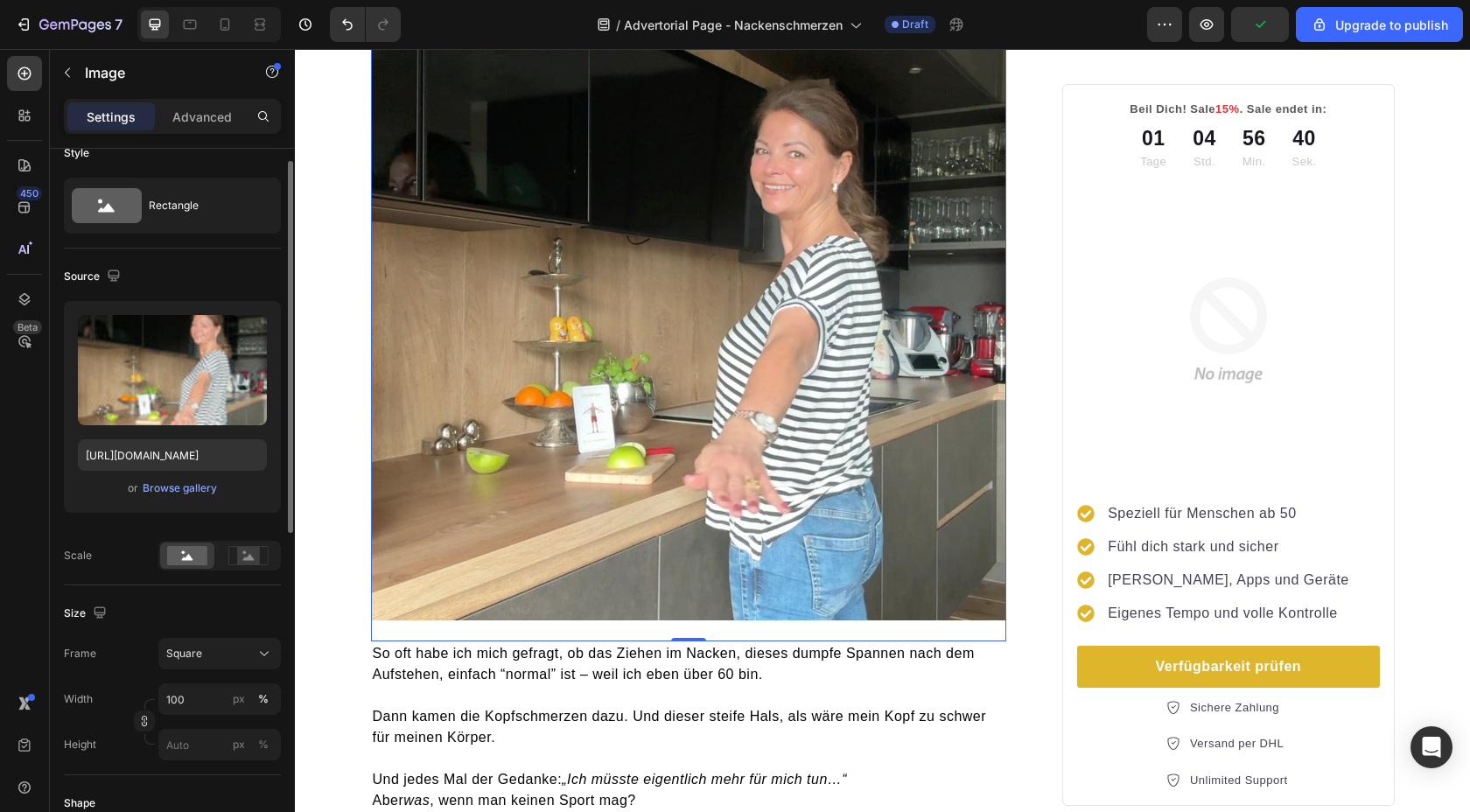
scroll to position [78, 0]
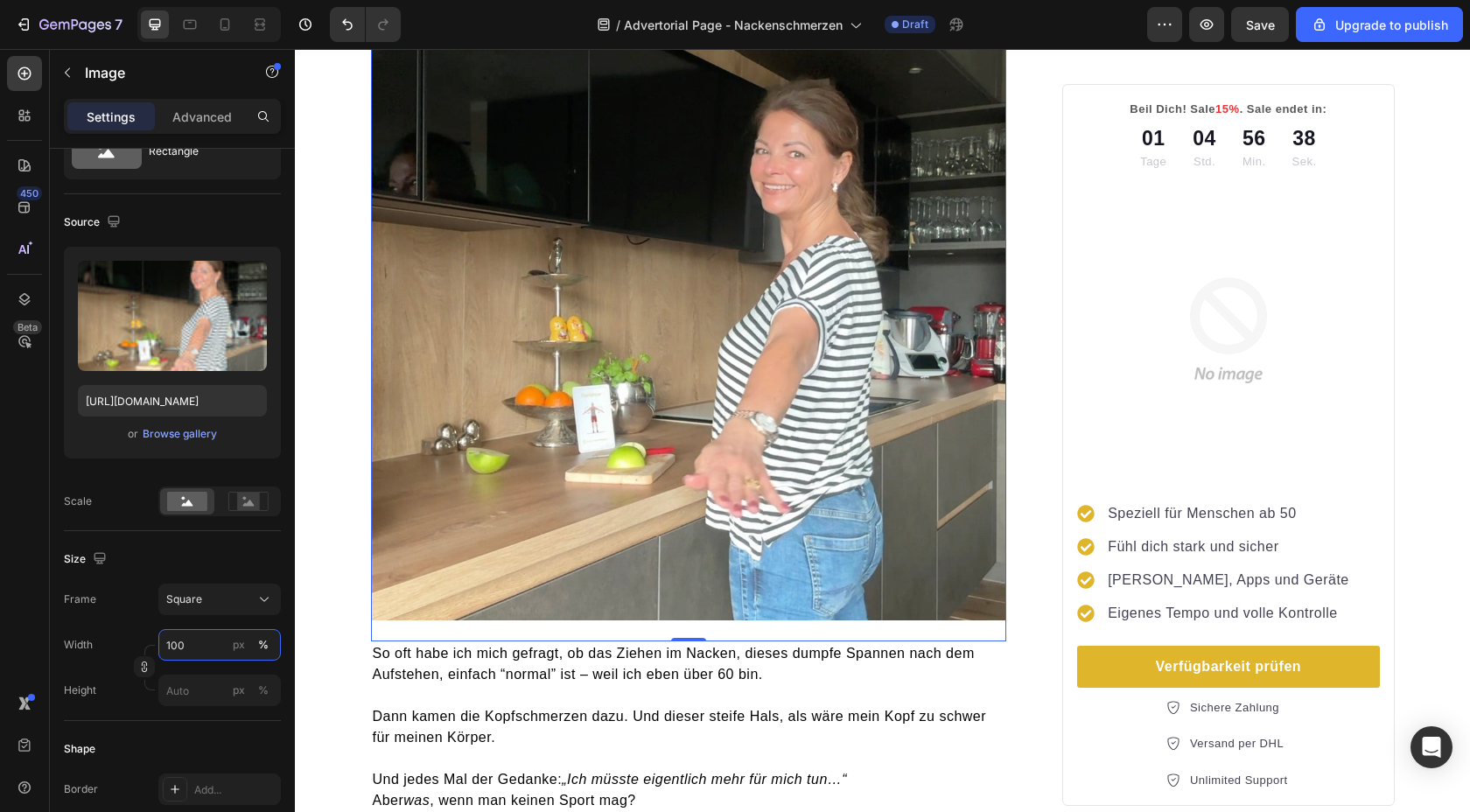
click at [172, 641] on input "100" at bounding box center [219, 645] width 123 height 32
click at [175, 644] on input "100" at bounding box center [219, 645] width 123 height 32
drag, startPoint x: 175, startPoint y: 644, endPoint x: 166, endPoint y: 642, distance: 9.2
click at [166, 642] on input "100" at bounding box center [219, 645] width 123 height 32
type input "80"
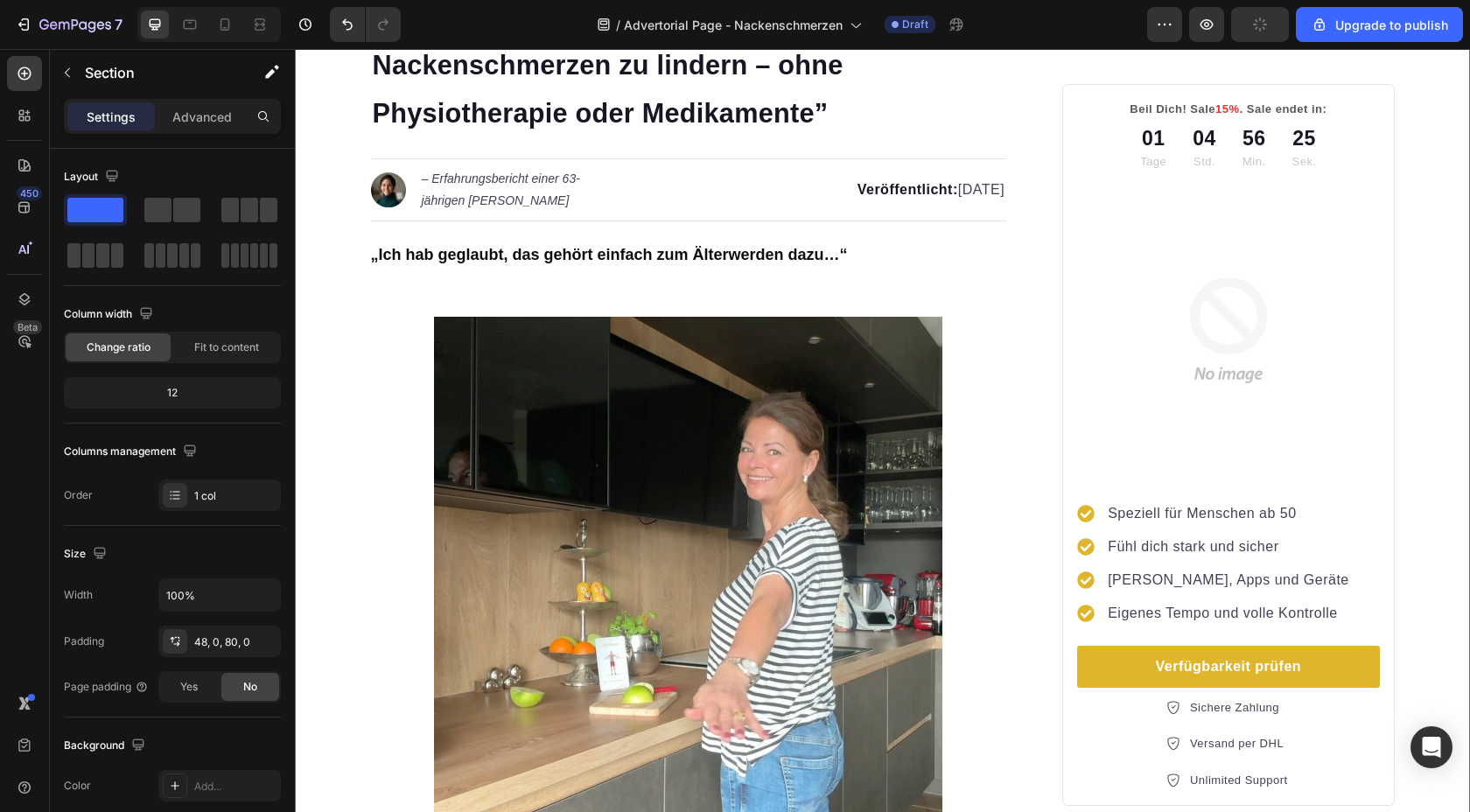
scroll to position [0, 0]
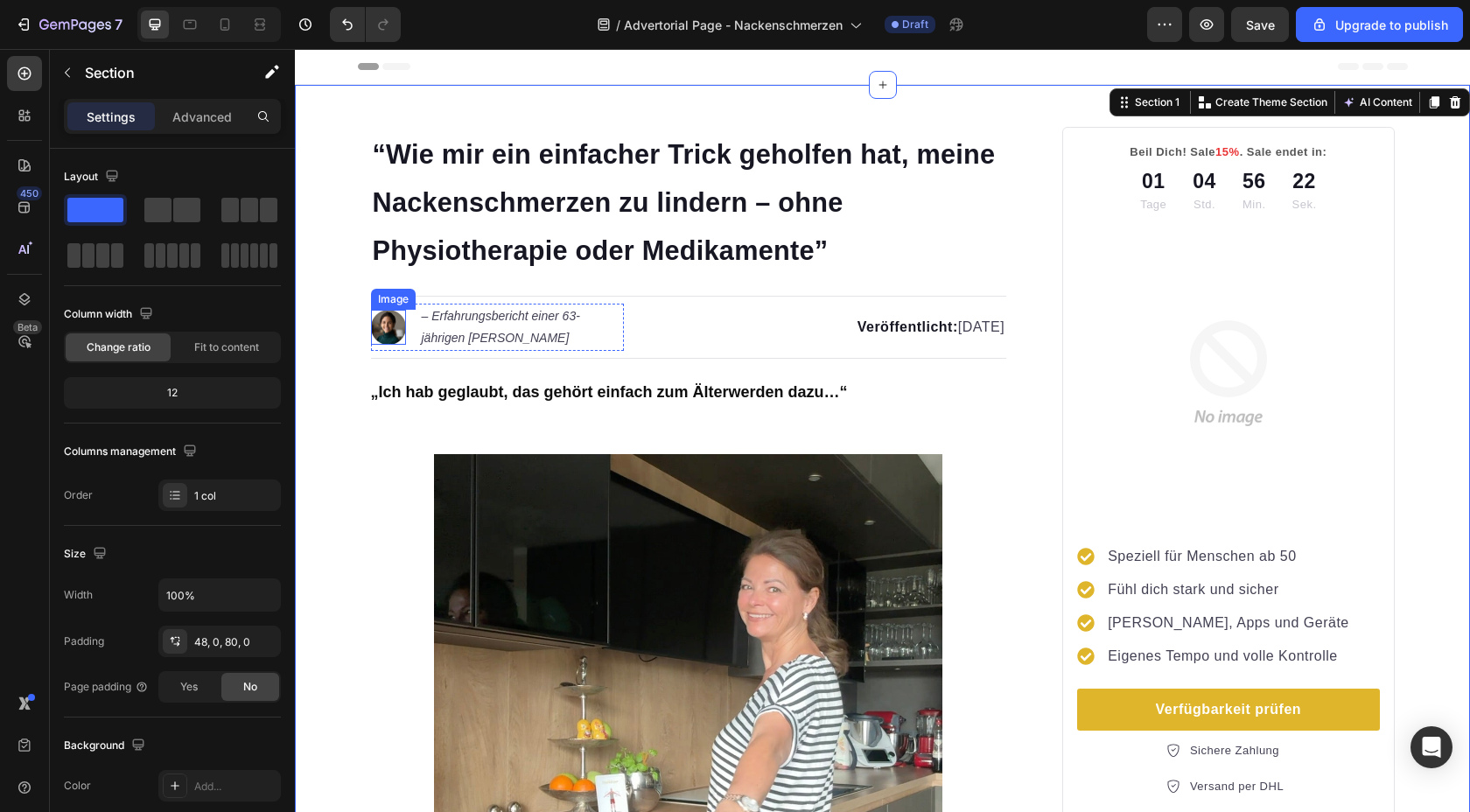
click at [383, 326] on img at bounding box center [388, 327] width 35 height 35
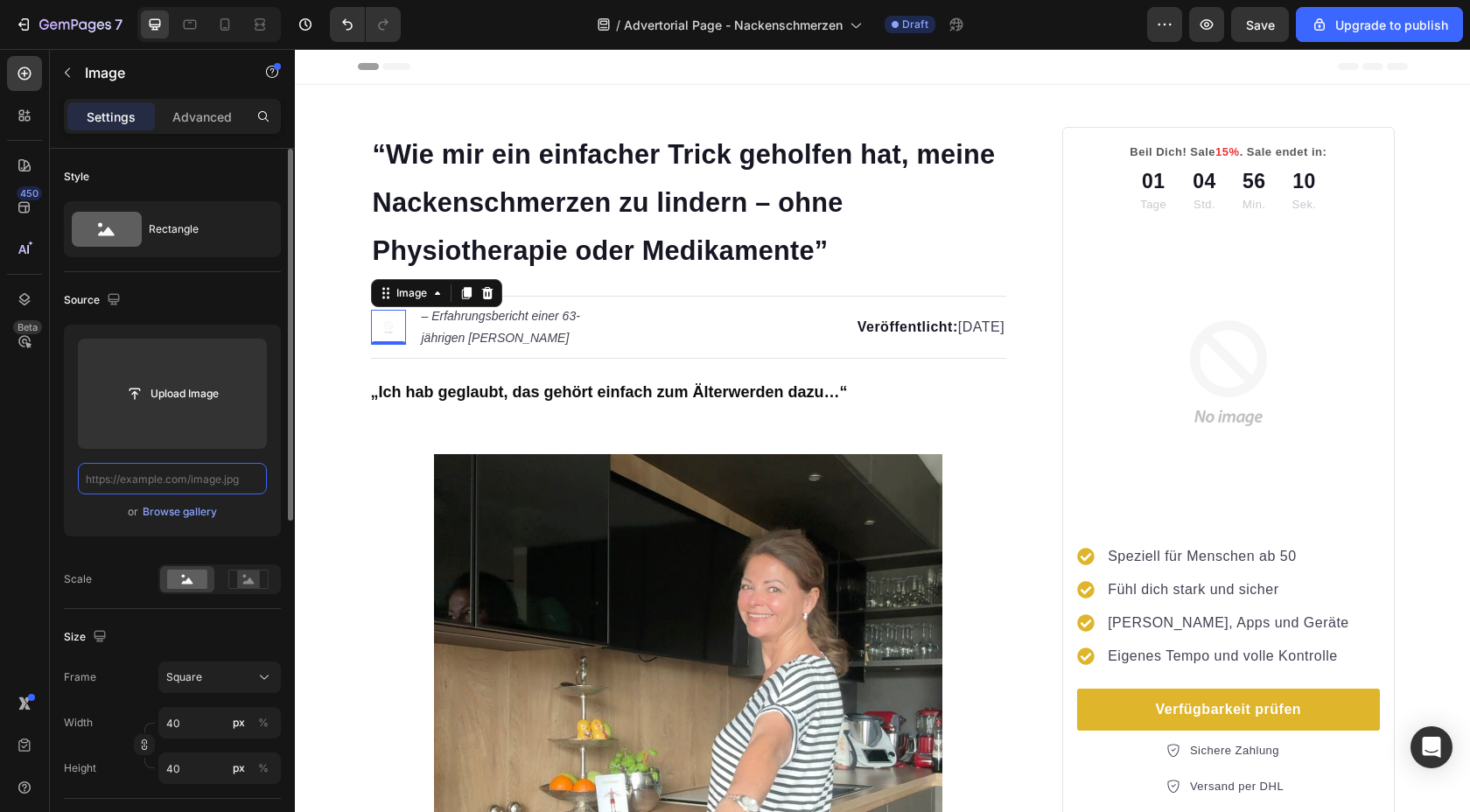
click at [173, 483] on input "text" at bounding box center [172, 479] width 189 height 32
paste input "https://cdn.shopify.com/s/files/1/0788/6002/6198/files/Bild_17.jpg?v=1750325401"
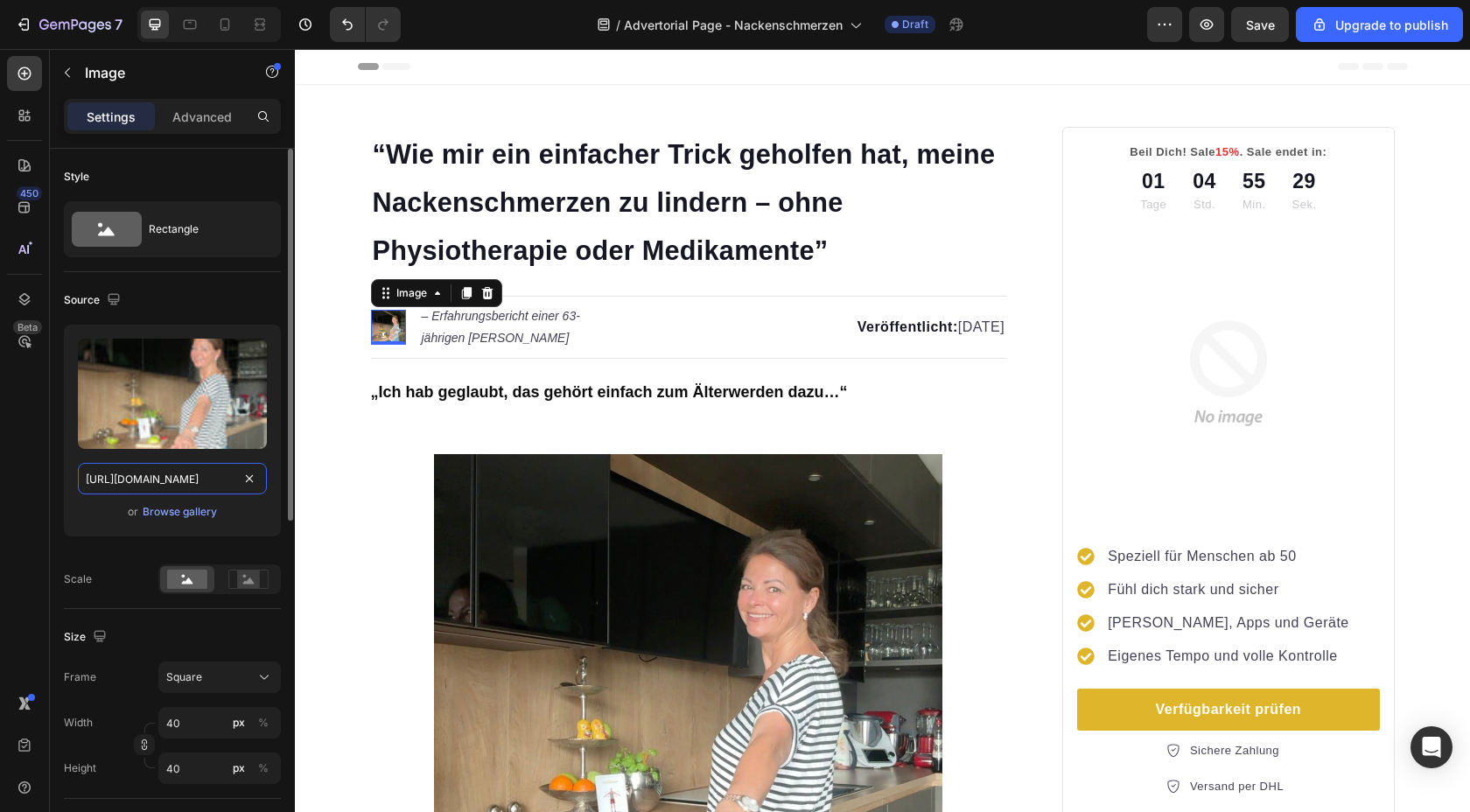
paste input "2.jpg?v=1750325389"
type input "https://cdn.shopify.com/s/files/1/0788/6002/6198/files/Bild_2.jpg?v=1750325389"
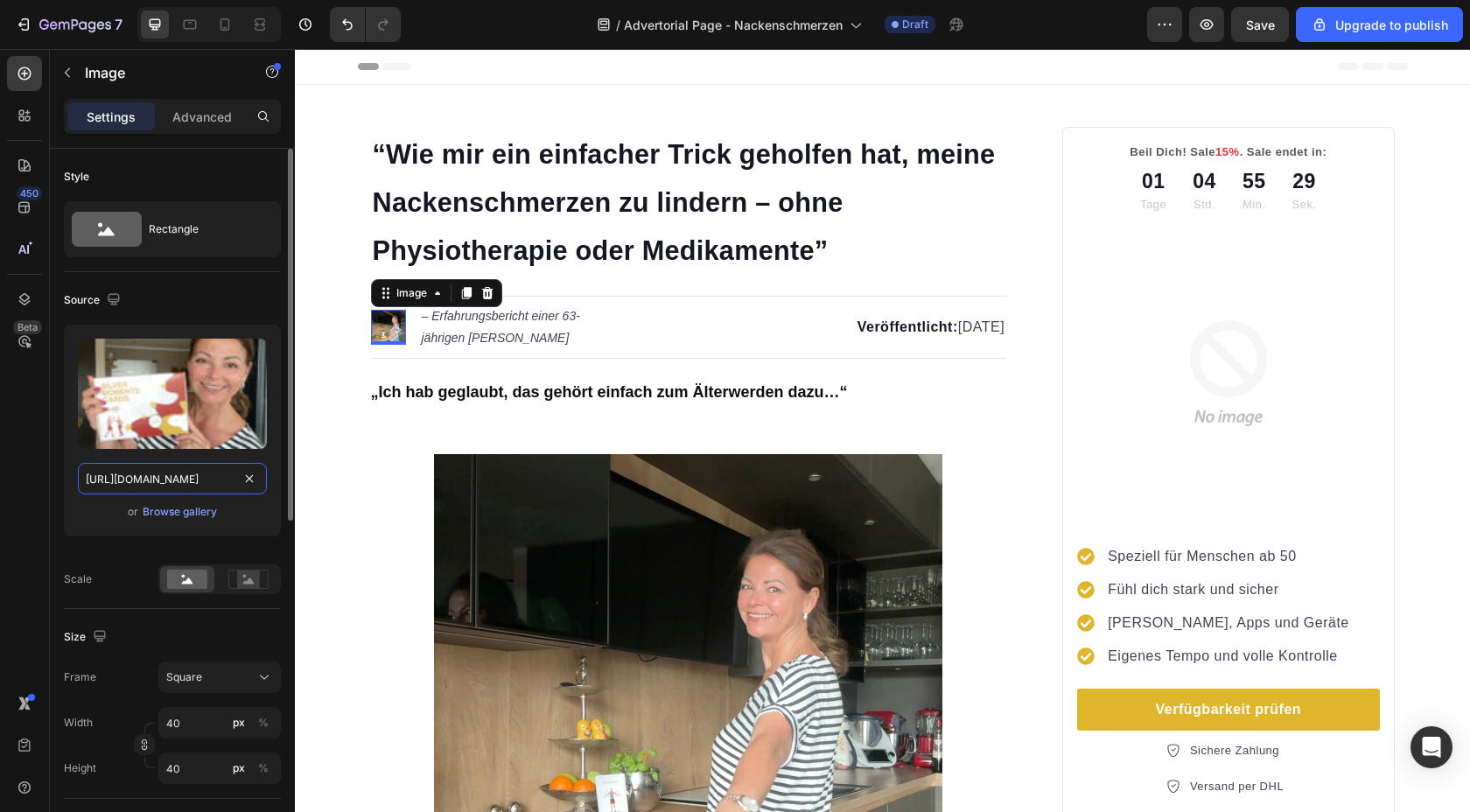
scroll to position [0, 257]
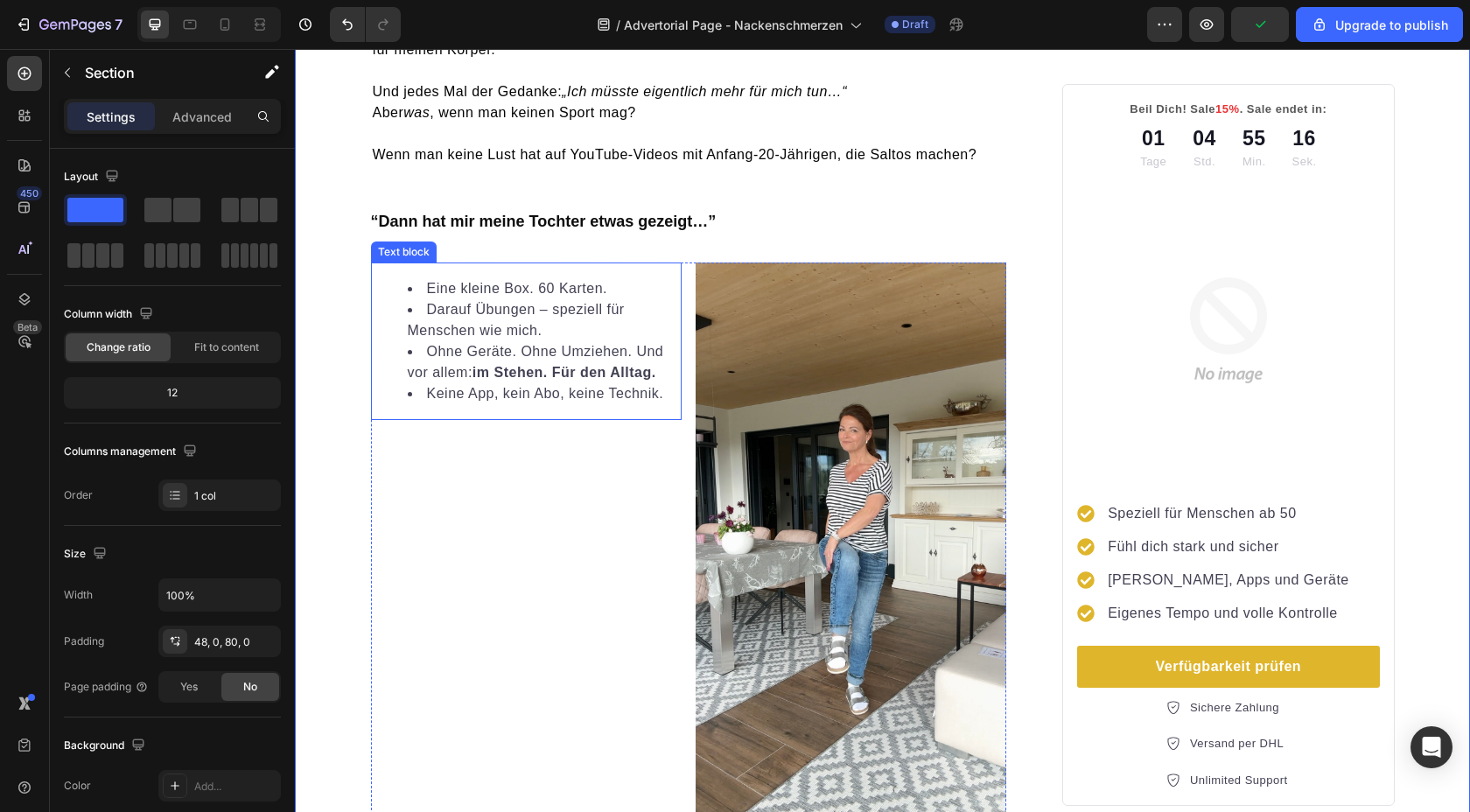
scroll to position [1035, 0]
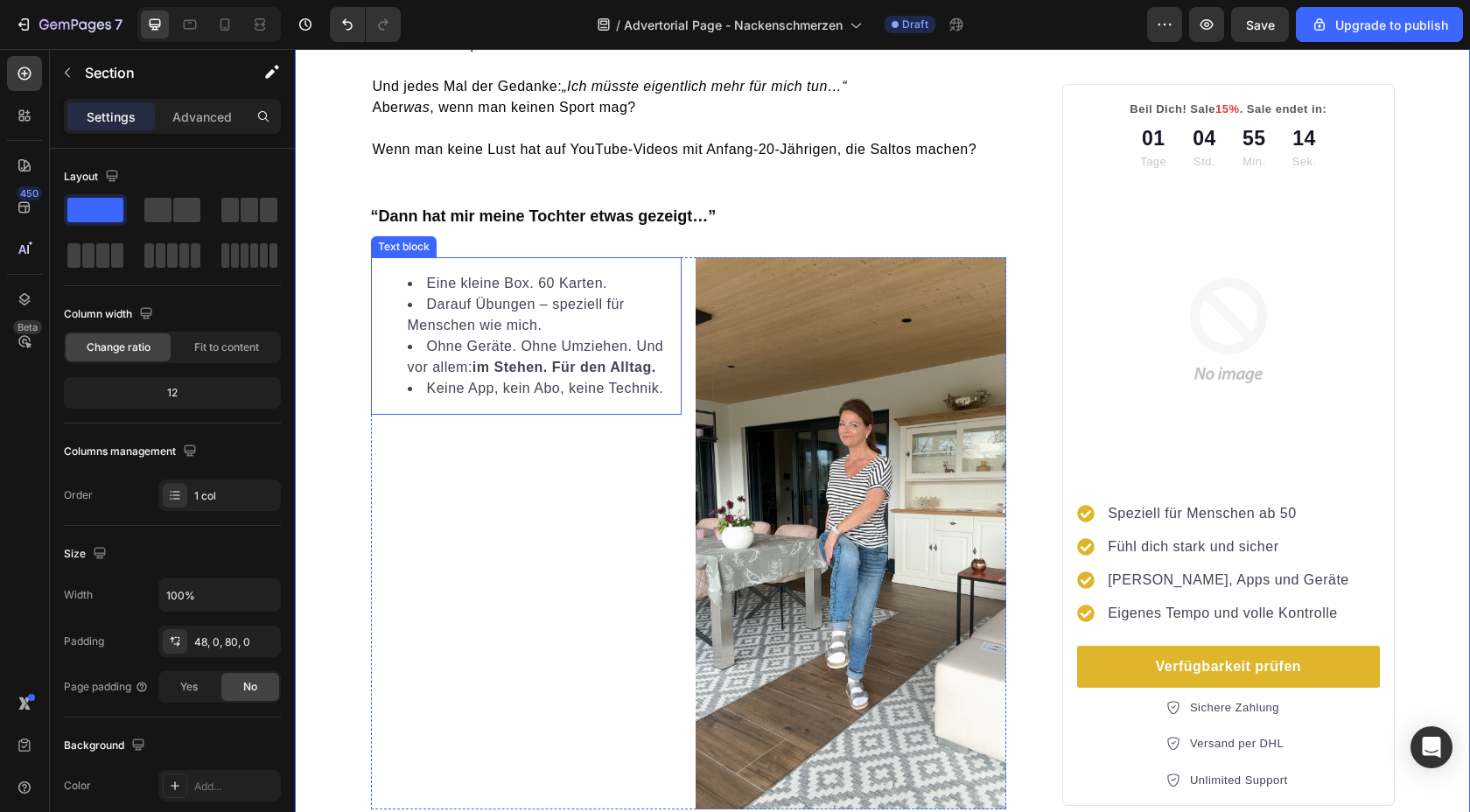
click at [473, 376] on li "Ohne Geräte. Ohne Umziehen. Und vor allem: im Stehen. Für den Alltag." at bounding box center [543, 357] width 272 height 42
